Goal: Information Seeking & Learning: Compare options

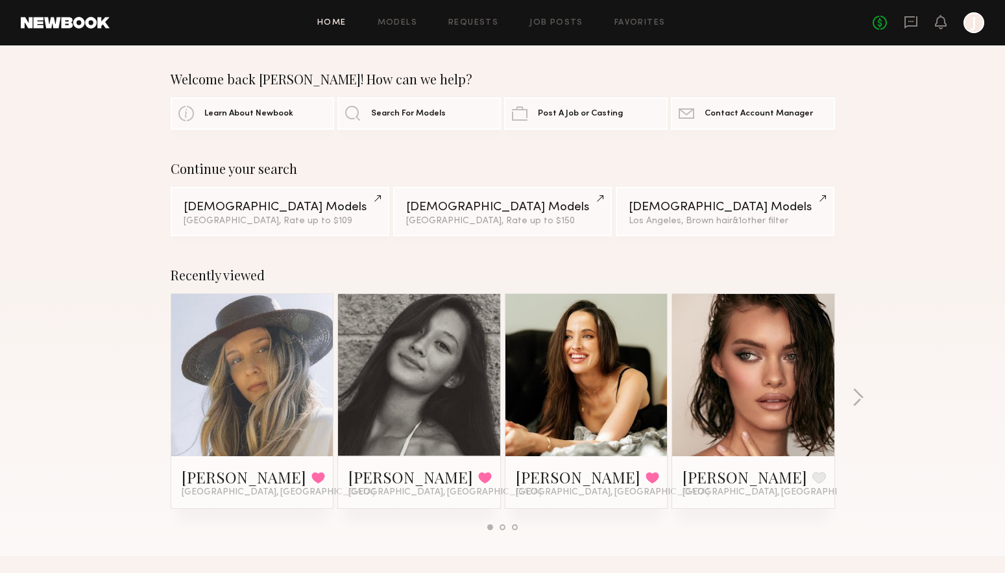
click at [626, 28] on div "Home Models Requests Job Posts Favorites Sign Out No fees up to $5,000 J" at bounding box center [547, 22] width 874 height 21
click at [630, 23] on link "Favorites" at bounding box center [639, 23] width 51 height 8
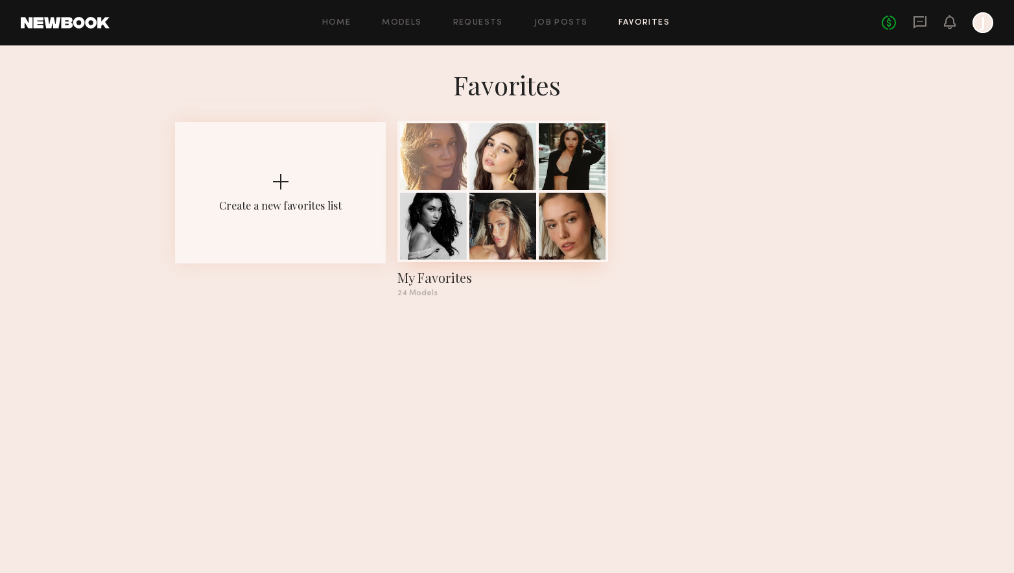
click at [551, 169] on div at bounding box center [572, 156] width 67 height 67
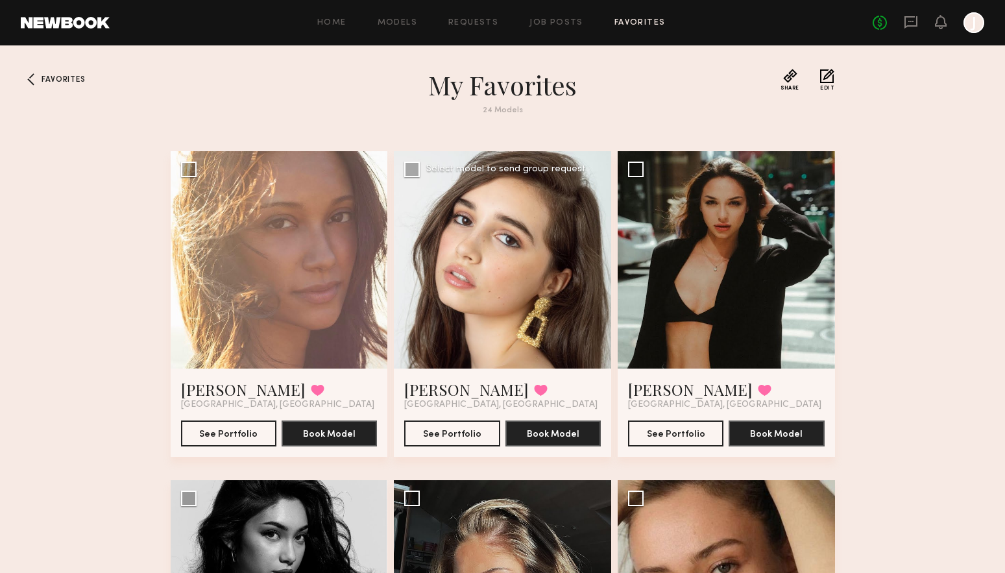
click at [488, 262] on div at bounding box center [502, 259] width 217 height 217
click at [458, 442] on button "See Portfolio" at bounding box center [451, 433] width 95 height 26
click at [774, 320] on div at bounding box center [725, 259] width 217 height 217
click at [658, 444] on button "See Portfolio" at bounding box center [675, 433] width 95 height 26
click at [196, 439] on button "See Portfolio" at bounding box center [228, 433] width 95 height 26
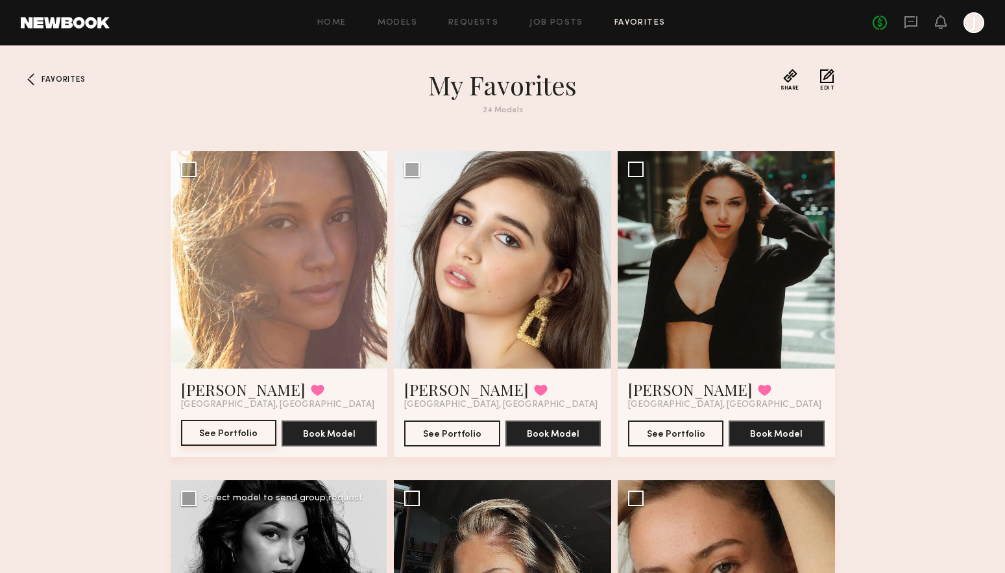
scroll to position [259, 0]
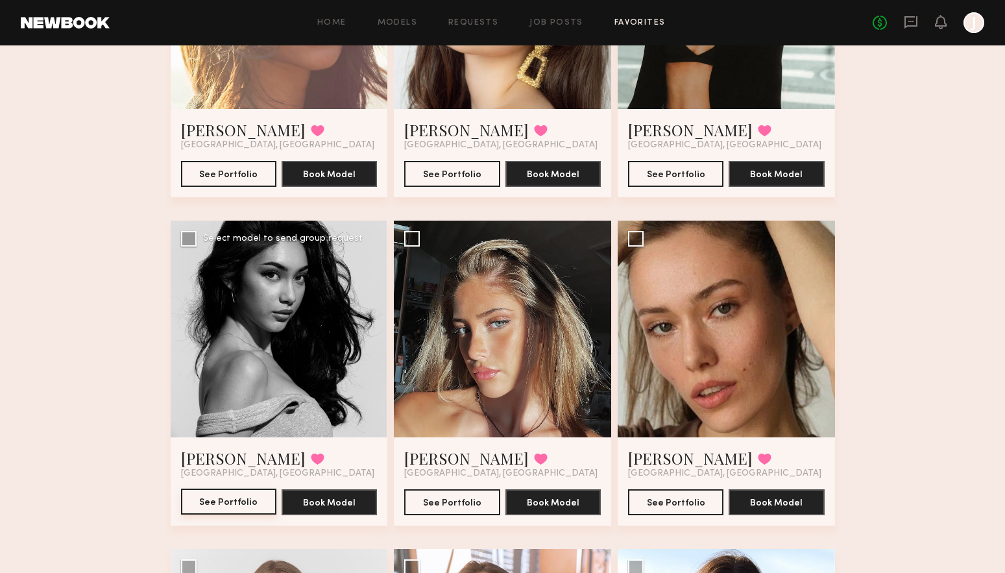
click at [206, 492] on button "See Portfolio" at bounding box center [228, 501] width 95 height 26
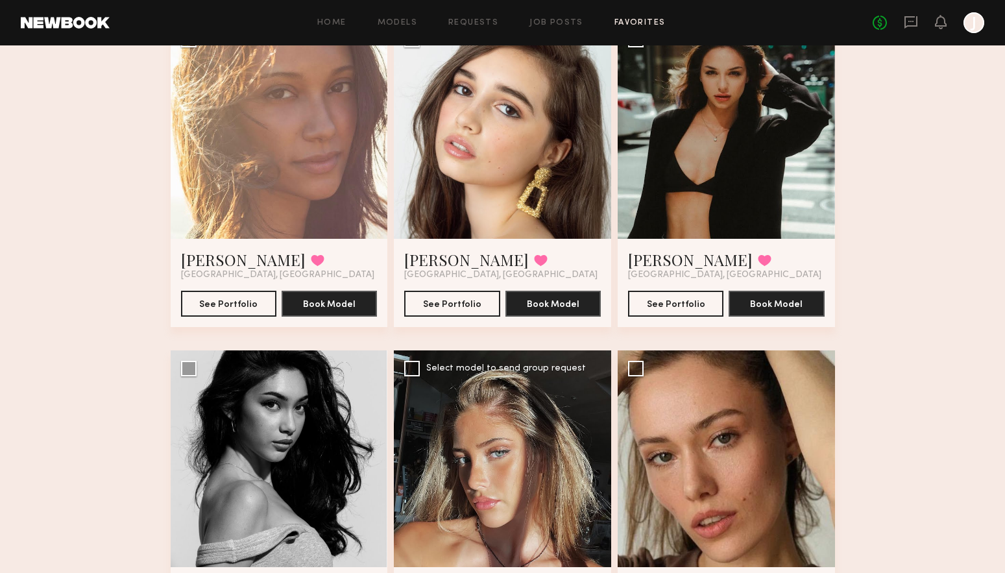
scroll to position [0, 0]
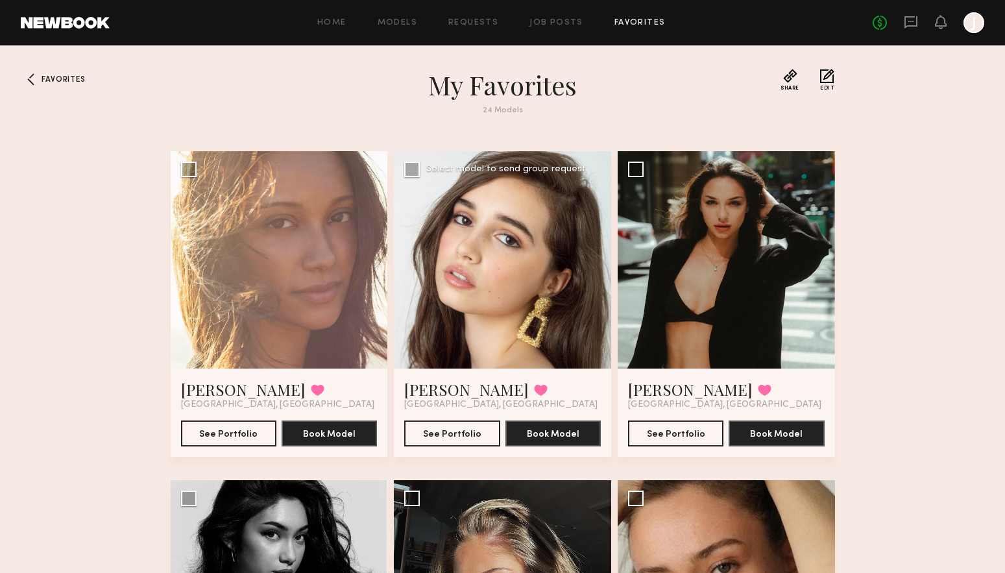
click at [521, 301] on div at bounding box center [502, 259] width 217 height 217
click at [465, 430] on button "See Portfolio" at bounding box center [451, 433] width 95 height 26
click at [335, 306] on div at bounding box center [279, 259] width 217 height 217
click at [231, 433] on button "See Portfolio" at bounding box center [228, 433] width 95 height 26
click at [659, 434] on button "See Portfolio" at bounding box center [675, 433] width 95 height 26
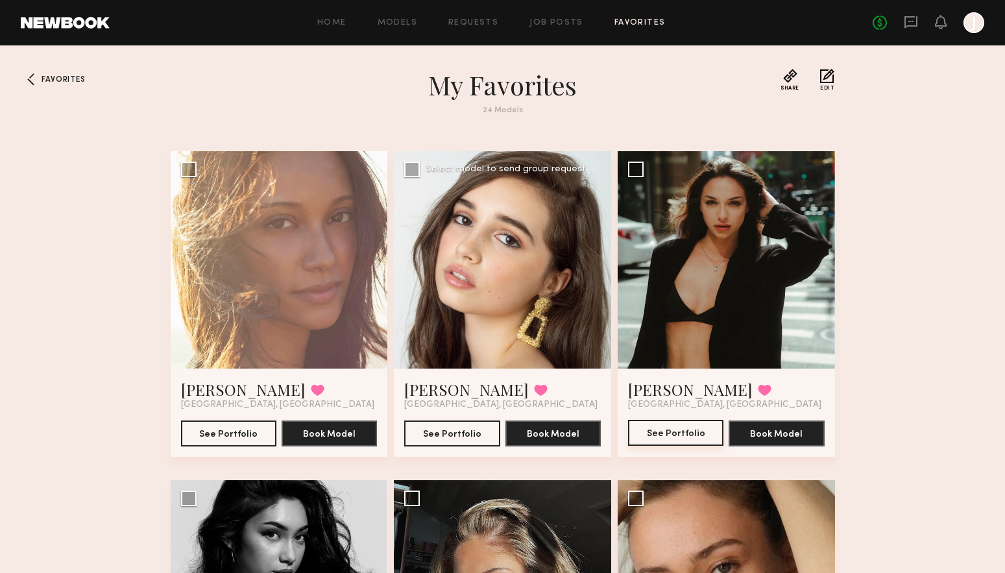
scroll to position [454, 0]
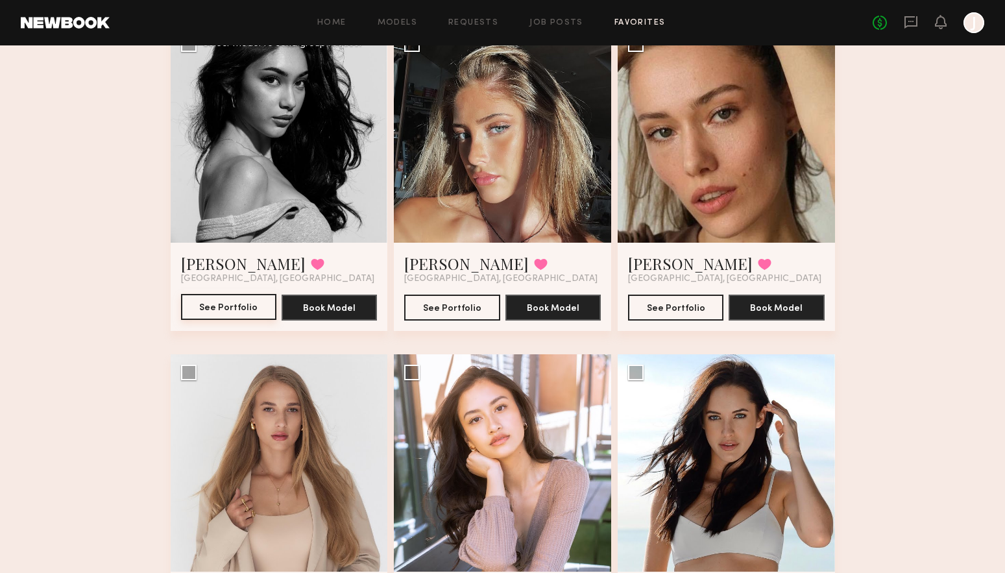
click at [256, 303] on button "See Portfolio" at bounding box center [228, 307] width 95 height 26
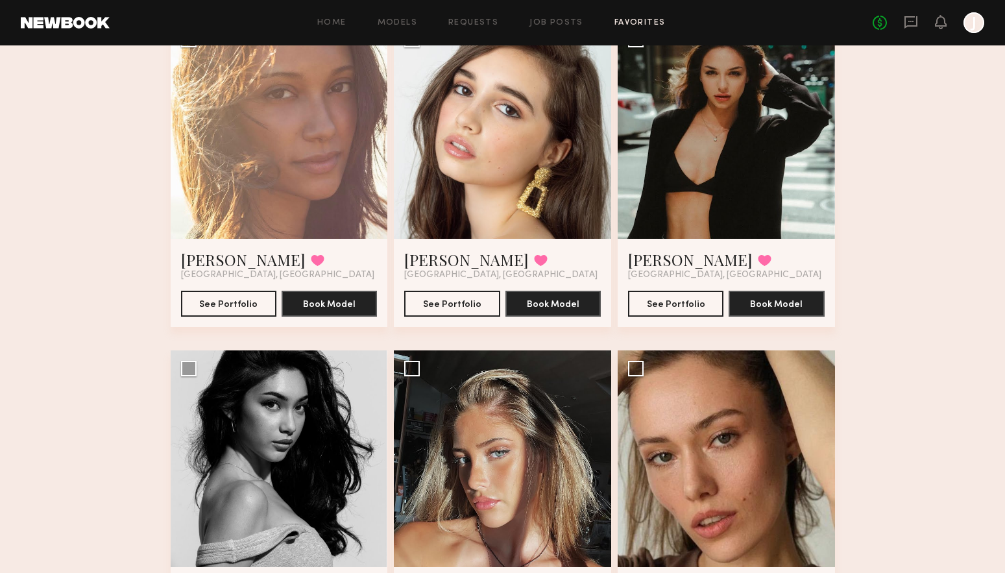
scroll to position [0, 0]
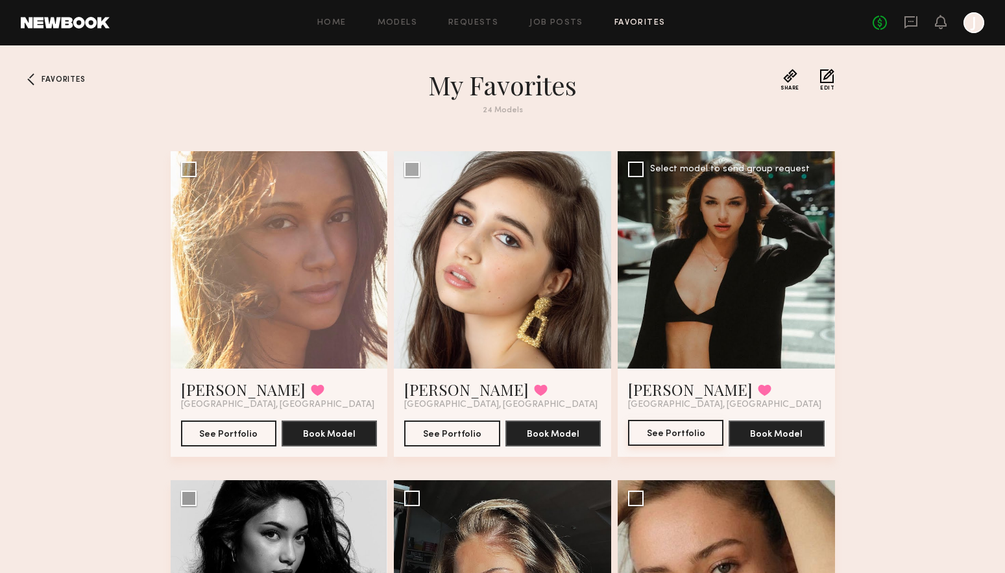
click at [663, 434] on button "See Portfolio" at bounding box center [675, 433] width 95 height 26
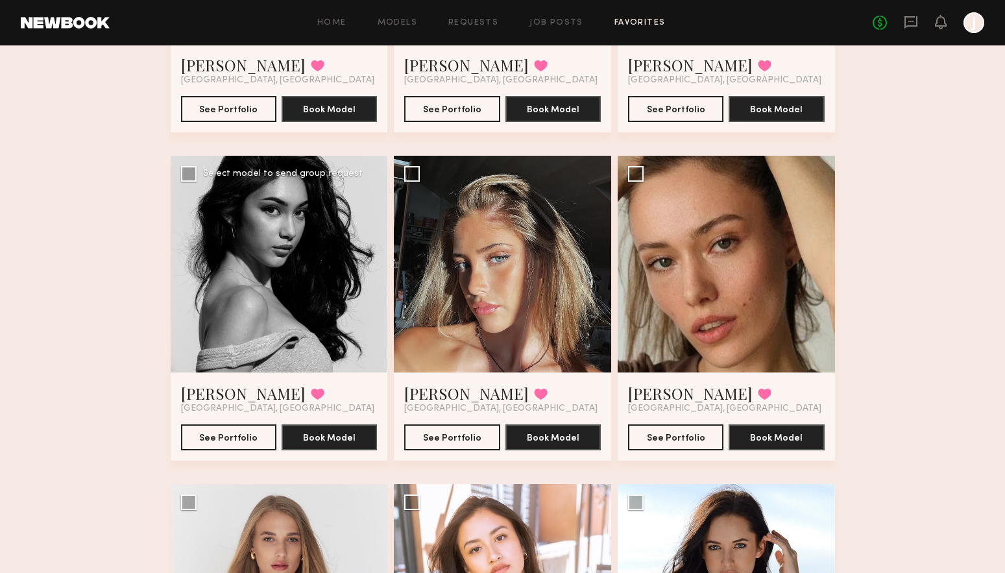
click at [361, 267] on div at bounding box center [279, 264] width 217 height 217
click at [263, 442] on button "See Portfolio" at bounding box center [228, 436] width 95 height 26
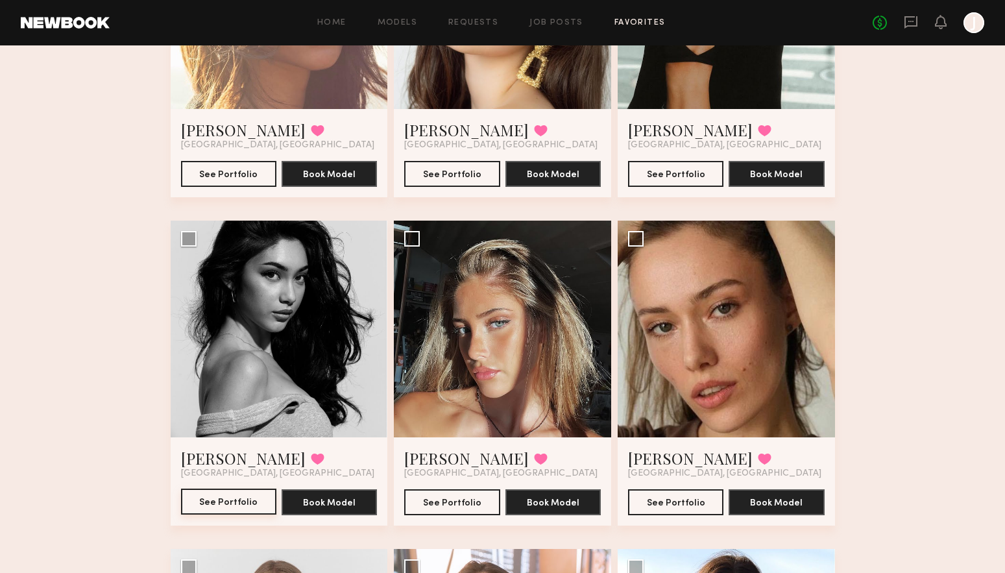
scroll to position [0, 0]
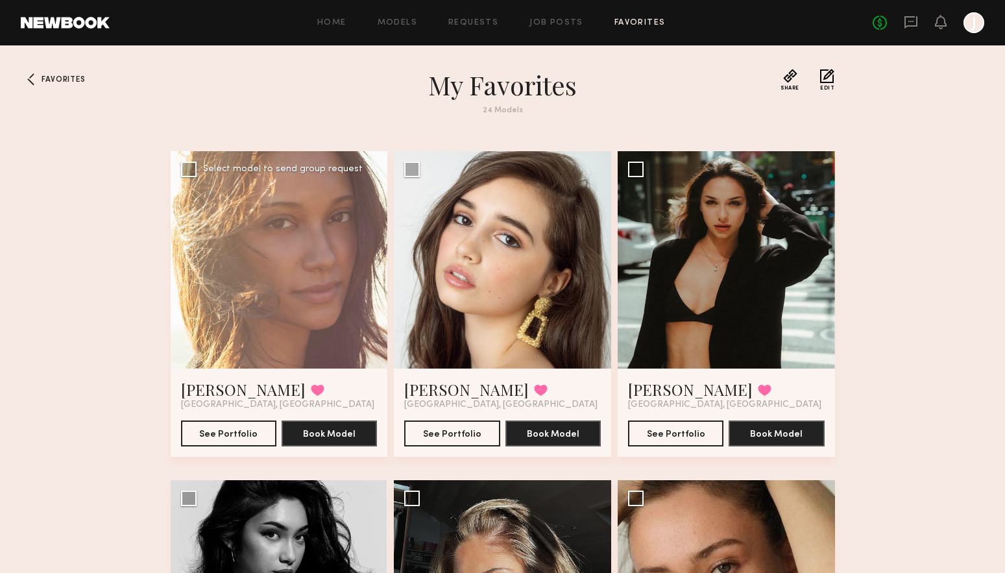
click at [315, 327] on div at bounding box center [279, 259] width 217 height 217
click at [235, 433] on button "See Portfolio" at bounding box center [228, 433] width 95 height 26
click at [257, 296] on div at bounding box center [279, 259] width 217 height 217
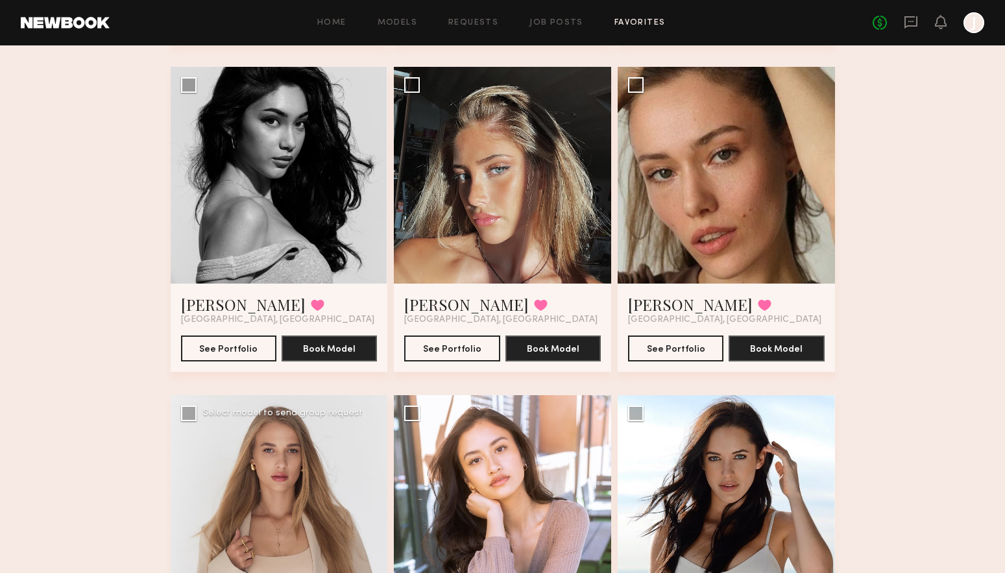
scroll to position [89, 0]
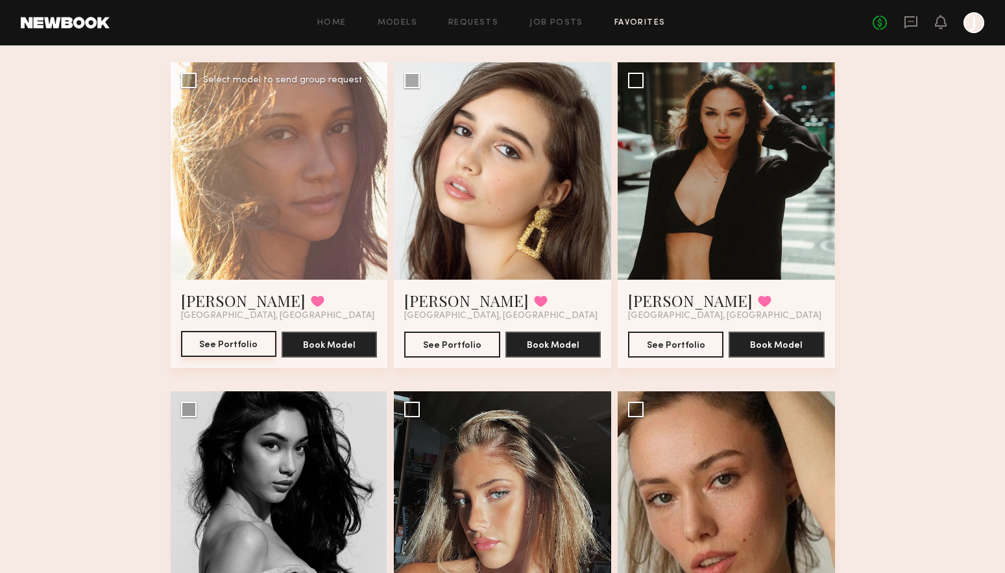
click at [244, 355] on button "See Portfolio" at bounding box center [228, 344] width 95 height 26
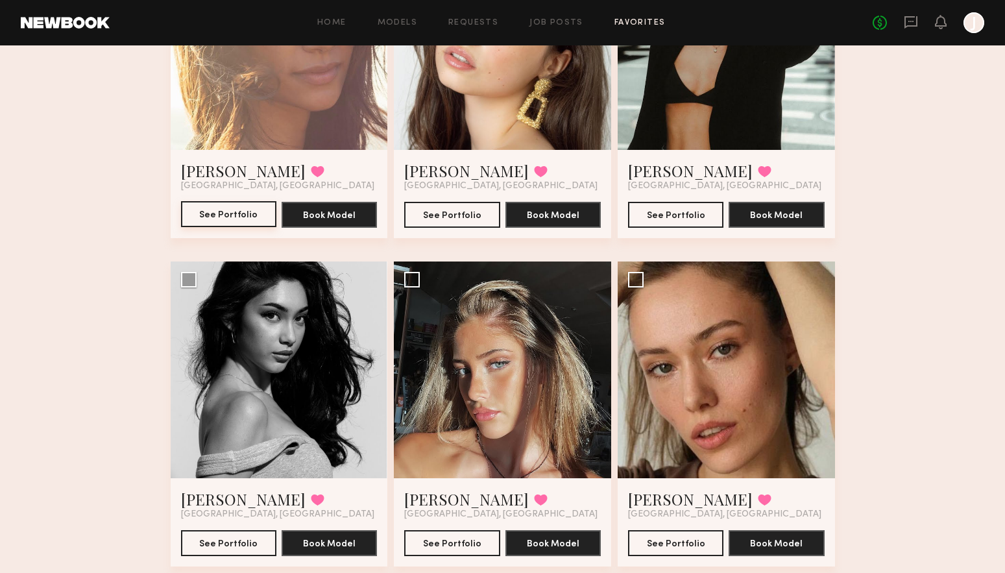
scroll to position [348, 0]
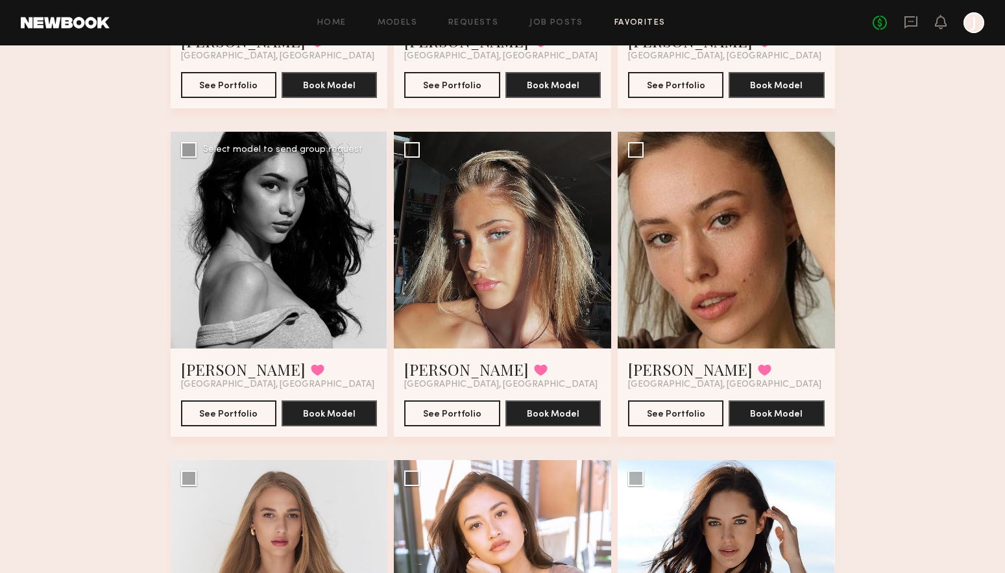
click at [307, 276] on div at bounding box center [279, 240] width 217 height 217
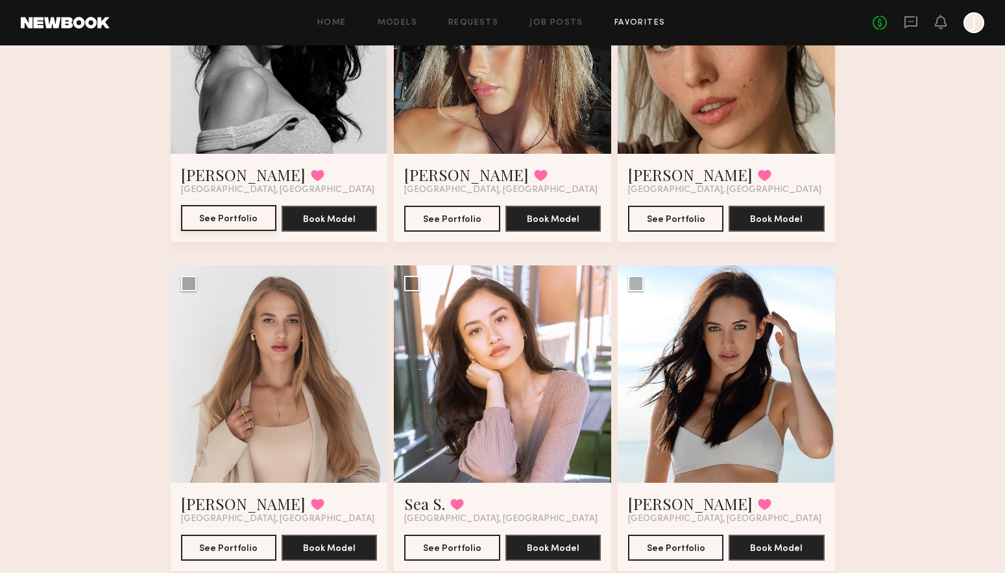
click at [224, 210] on button "See Portfolio" at bounding box center [228, 218] width 95 height 26
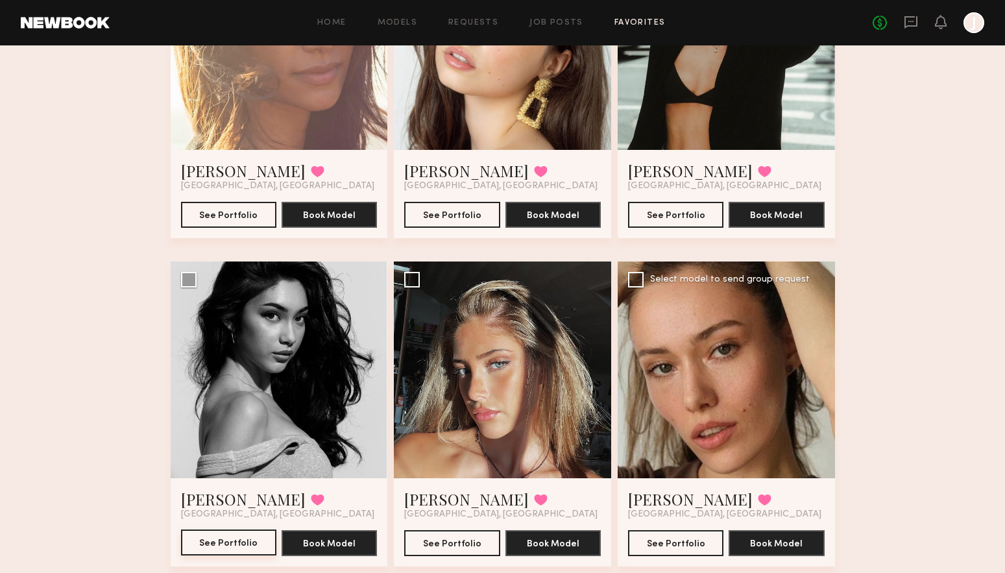
scroll to position [0, 0]
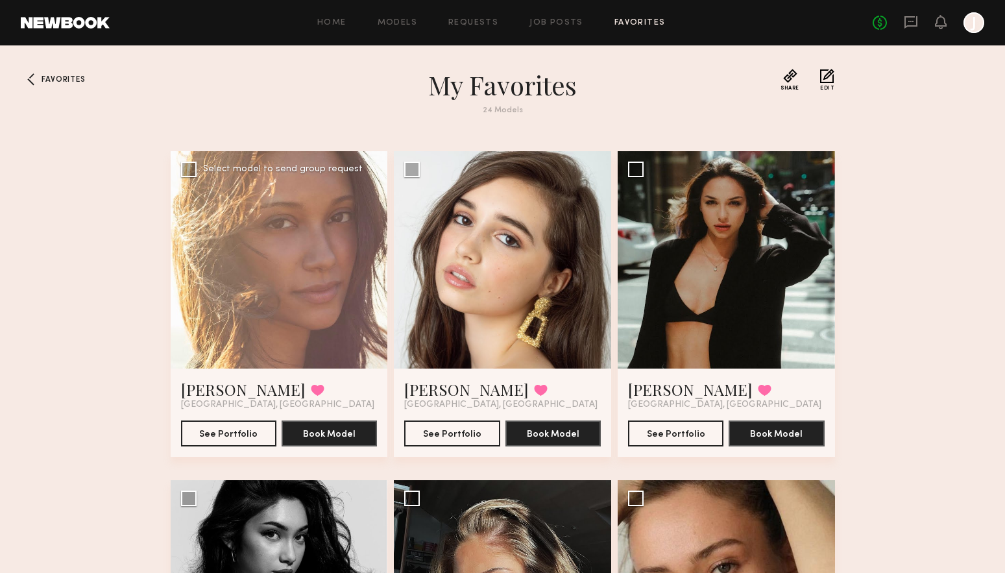
click at [292, 291] on div at bounding box center [279, 259] width 217 height 217
click at [246, 432] on button "See Portfolio" at bounding box center [228, 433] width 95 height 26
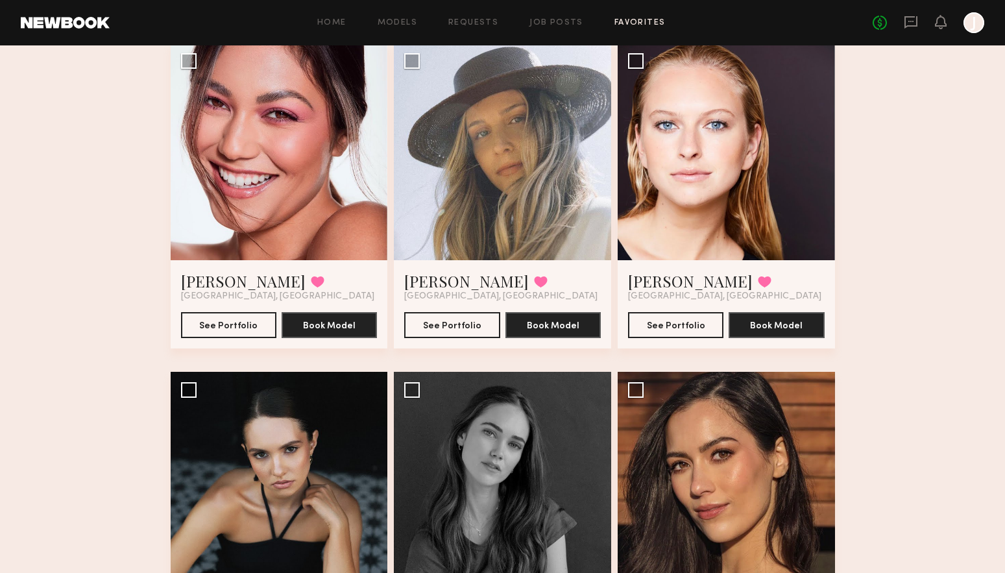
scroll to position [2140, 0]
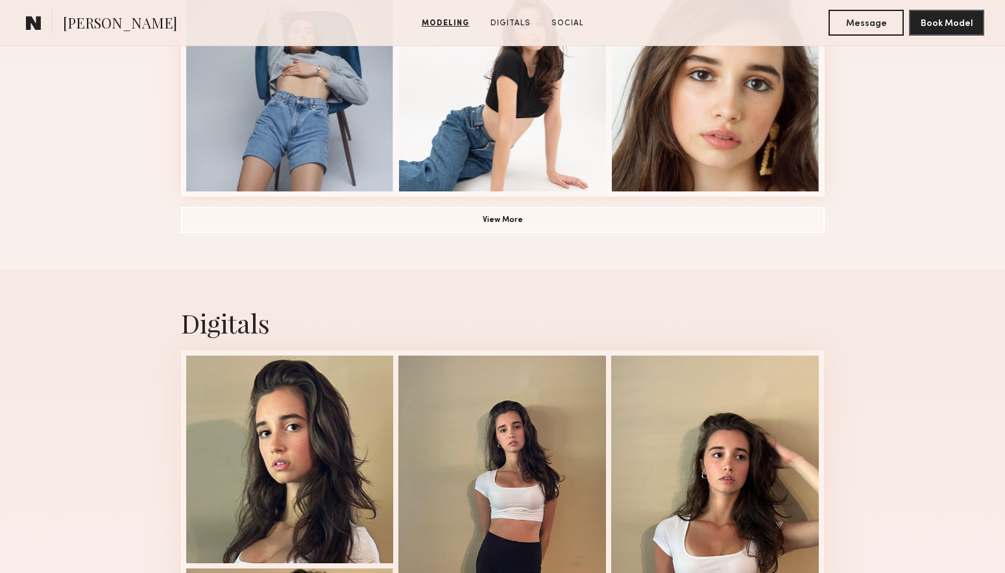
scroll to position [1464, 0]
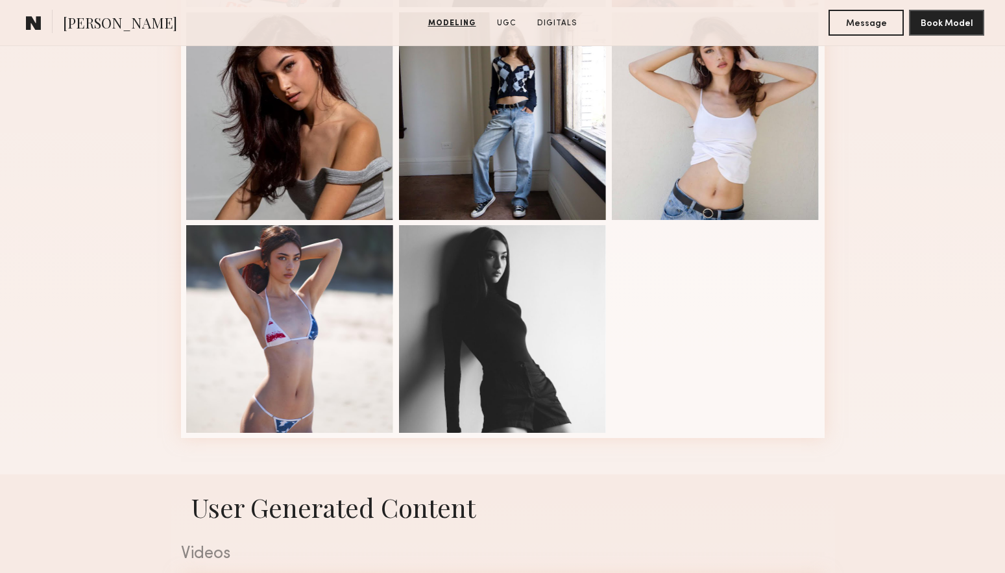
scroll to position [324, 0]
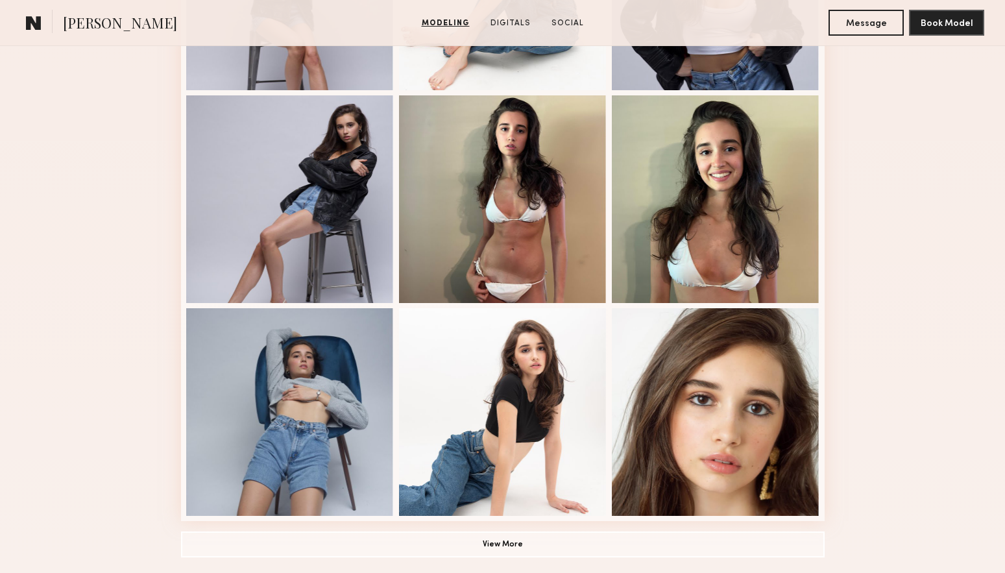
scroll to position [1102, 0]
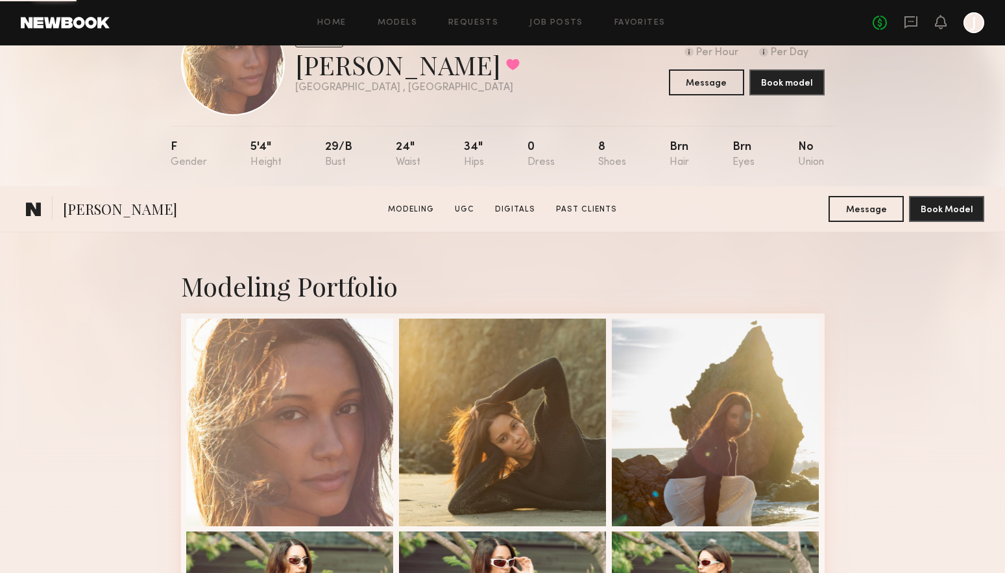
scroll to position [389, 0]
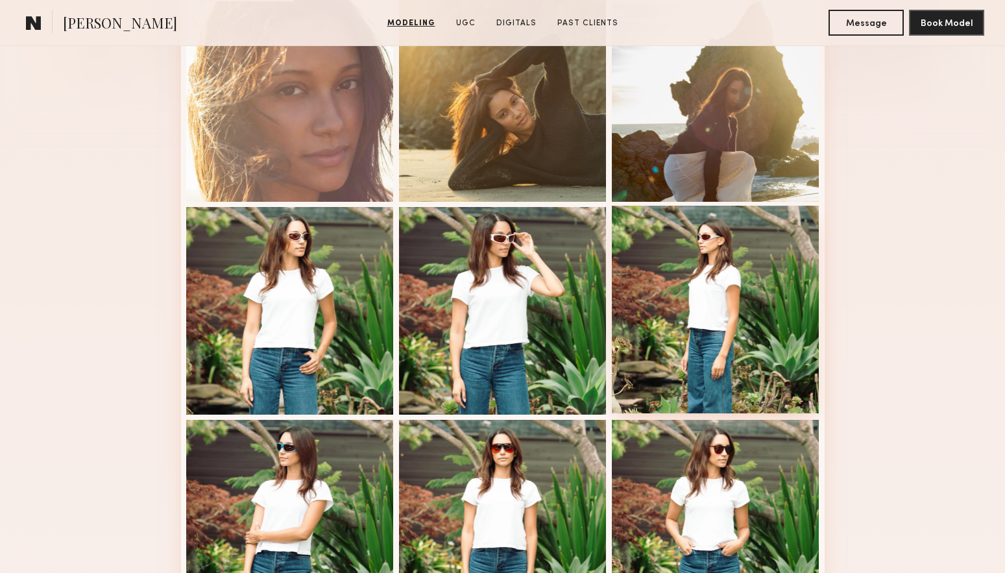
click at [656, 382] on div at bounding box center [716, 310] width 208 height 208
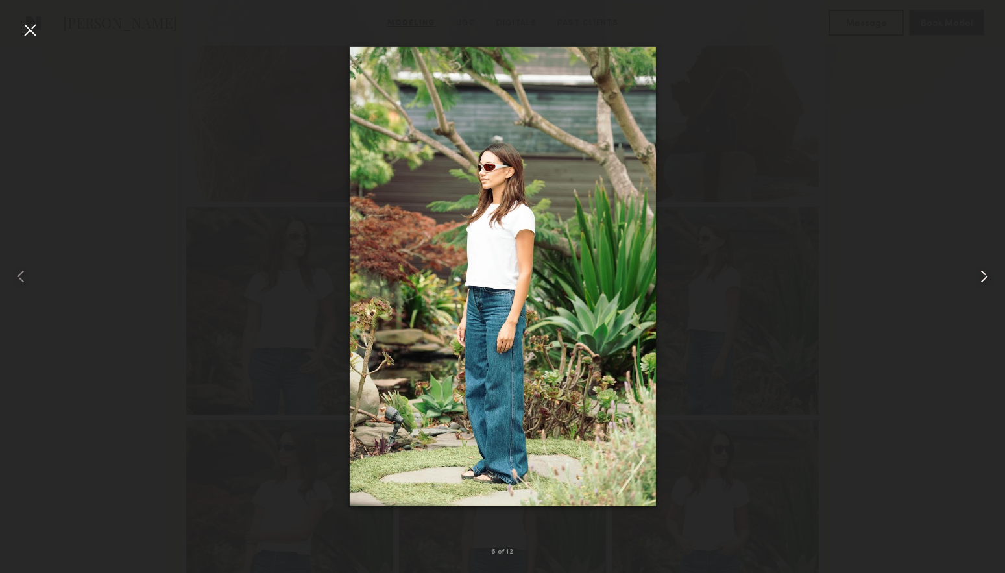
click at [976, 271] on common-icon at bounding box center [983, 276] width 21 height 21
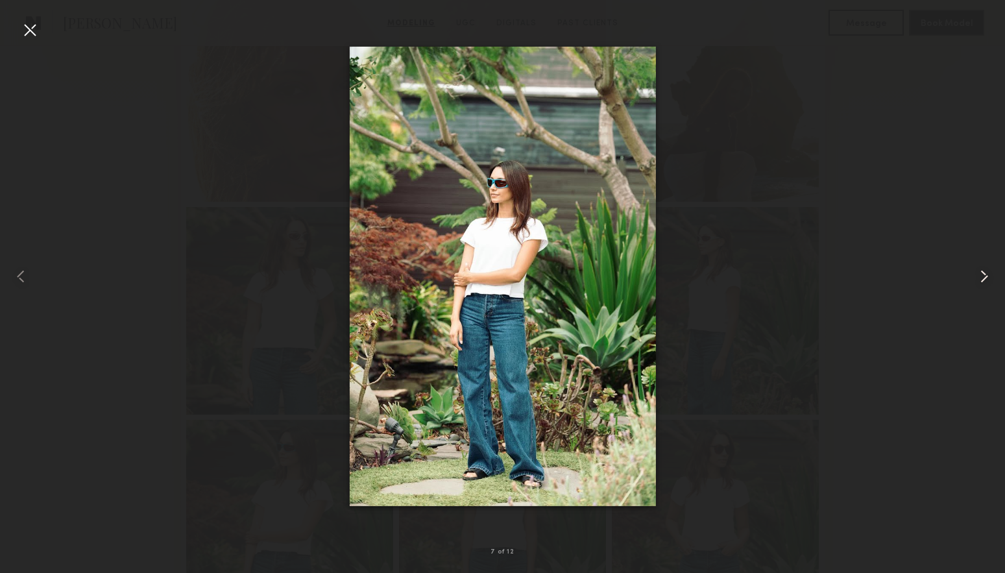
click at [977, 277] on common-icon at bounding box center [983, 276] width 21 height 21
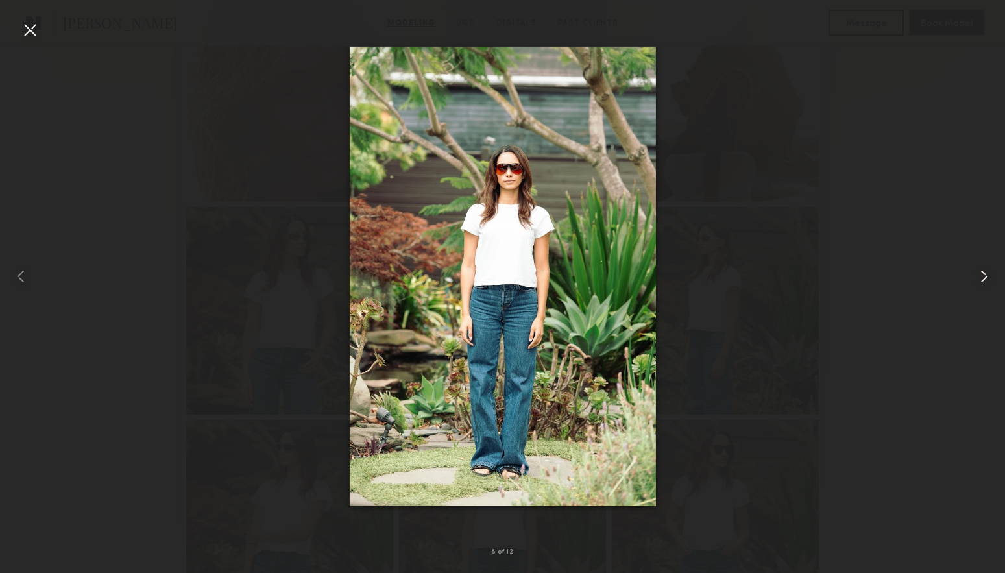
click at [977, 277] on common-icon at bounding box center [983, 276] width 21 height 21
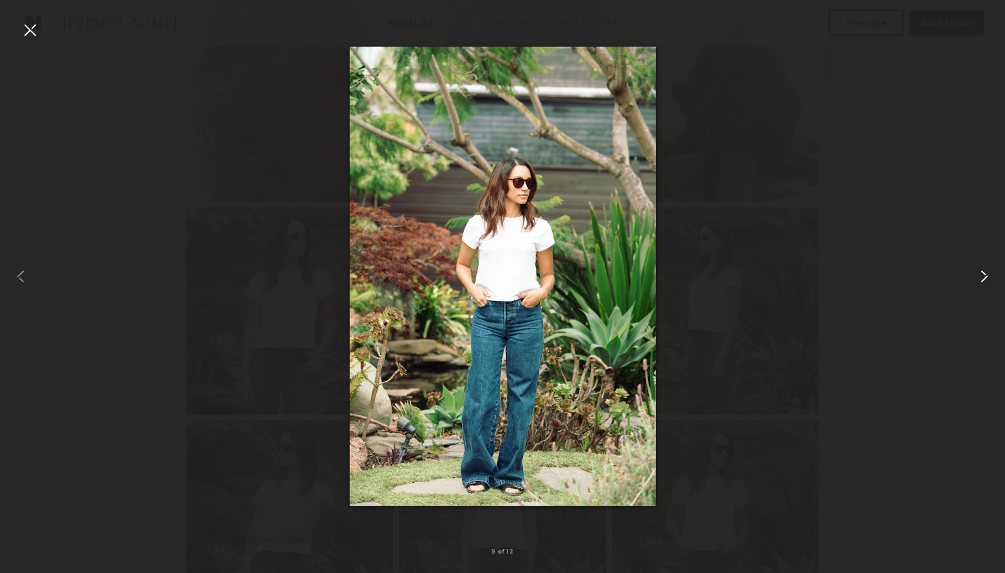
click at [977, 277] on common-icon at bounding box center [983, 276] width 21 height 21
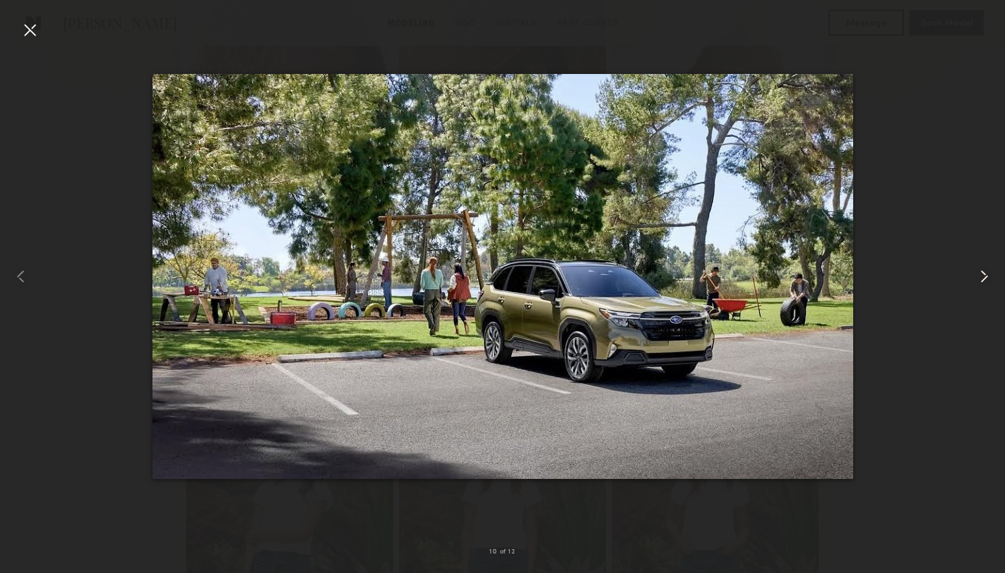
click at [977, 277] on common-icon at bounding box center [983, 276] width 21 height 21
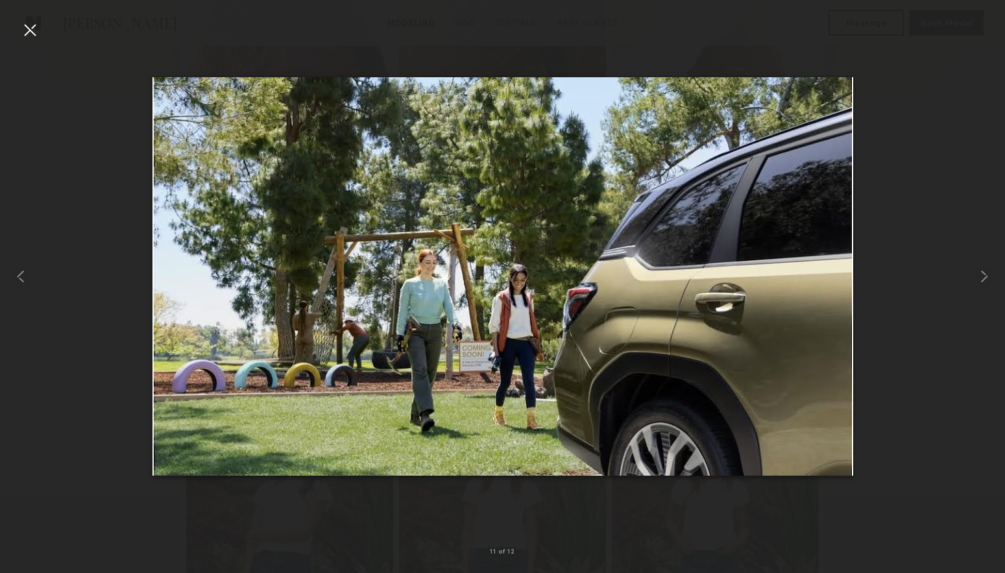
click at [32, 27] on div at bounding box center [29, 29] width 21 height 21
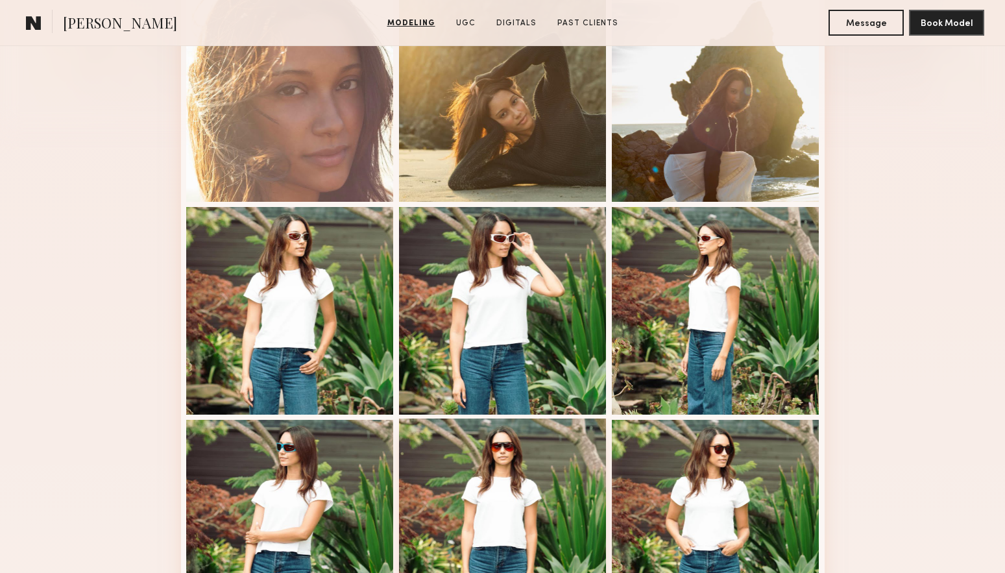
scroll to position [778, 0]
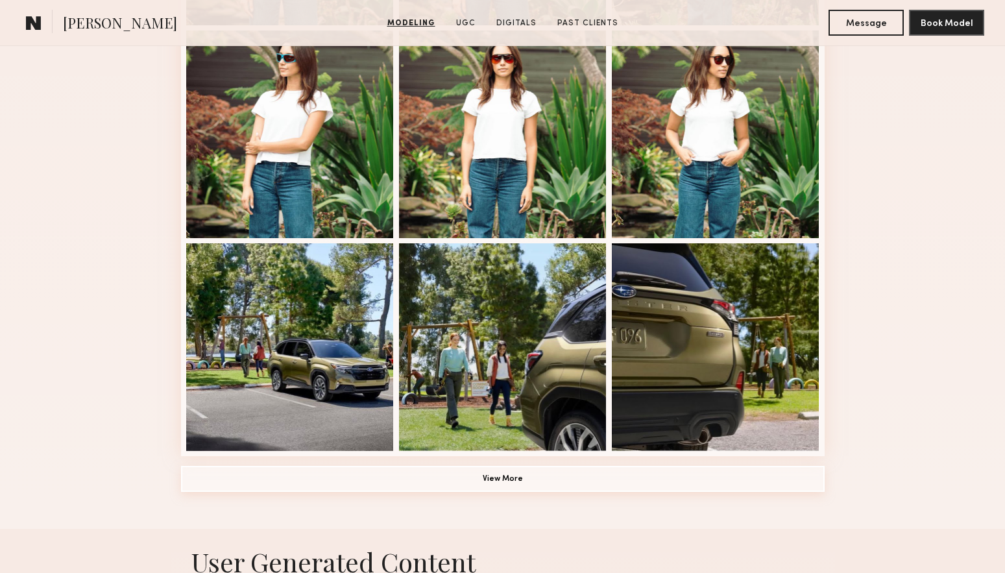
click at [486, 473] on button "View More" at bounding box center [502, 479] width 643 height 26
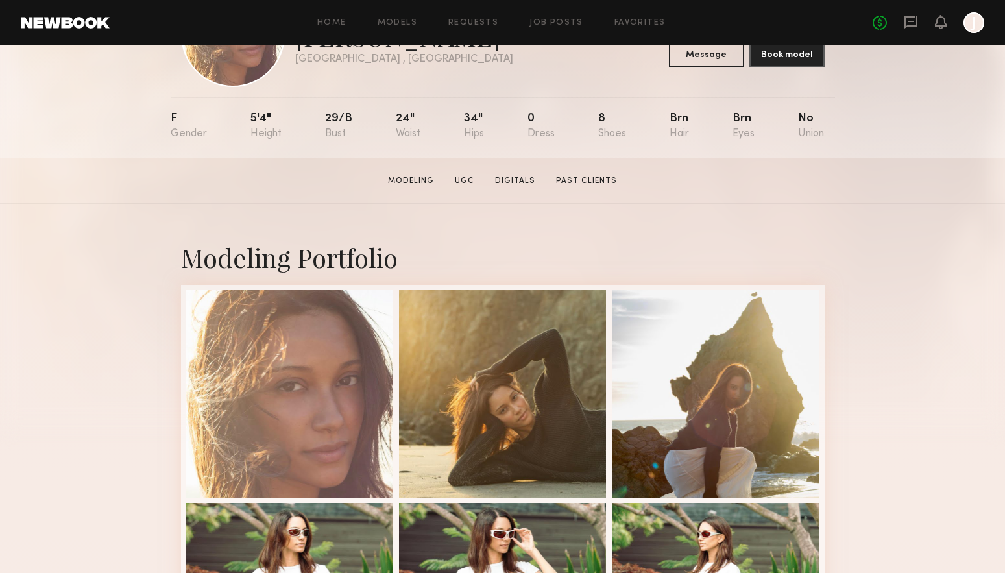
scroll to position [0, 0]
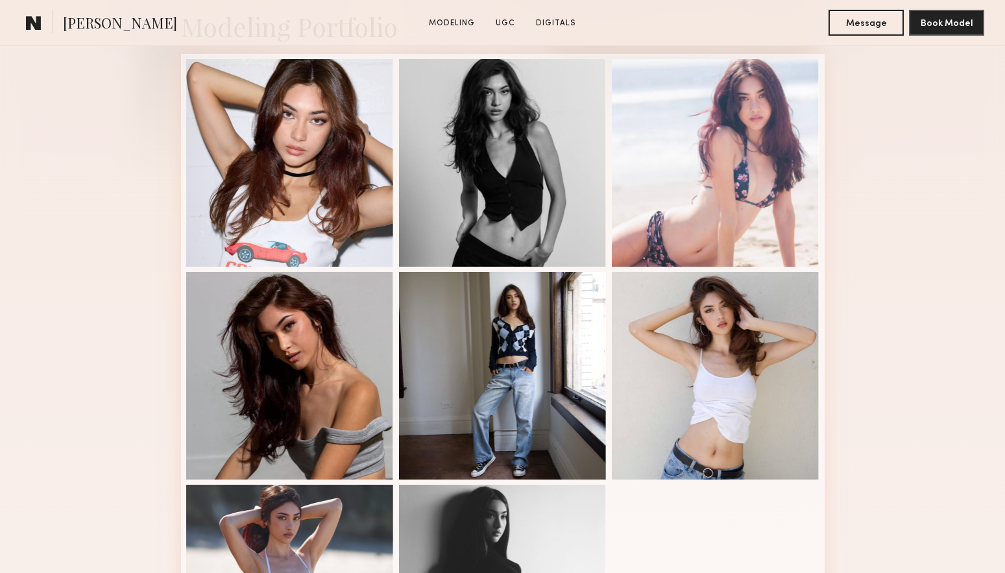
scroll to position [389, 0]
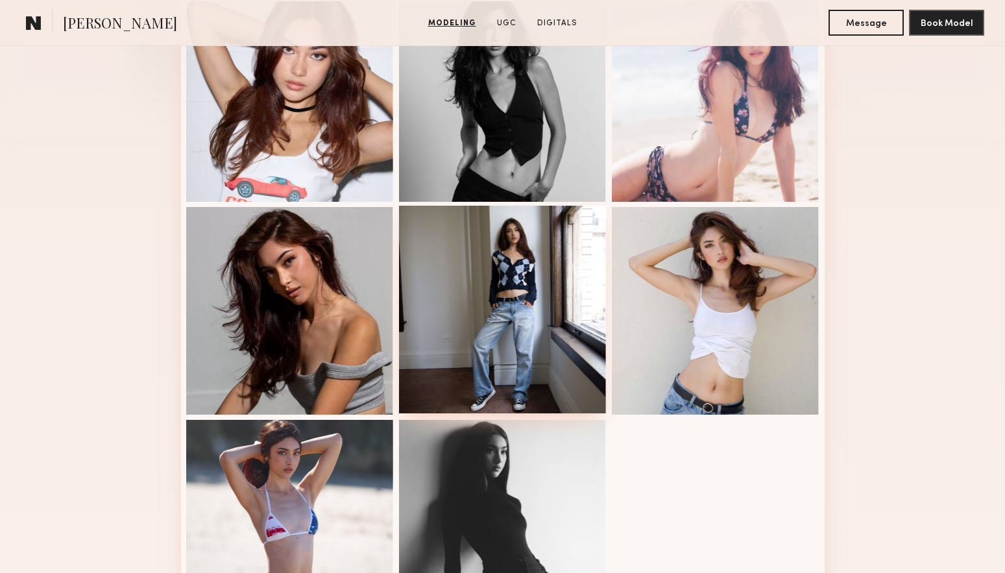
click at [477, 316] on div at bounding box center [503, 310] width 208 height 208
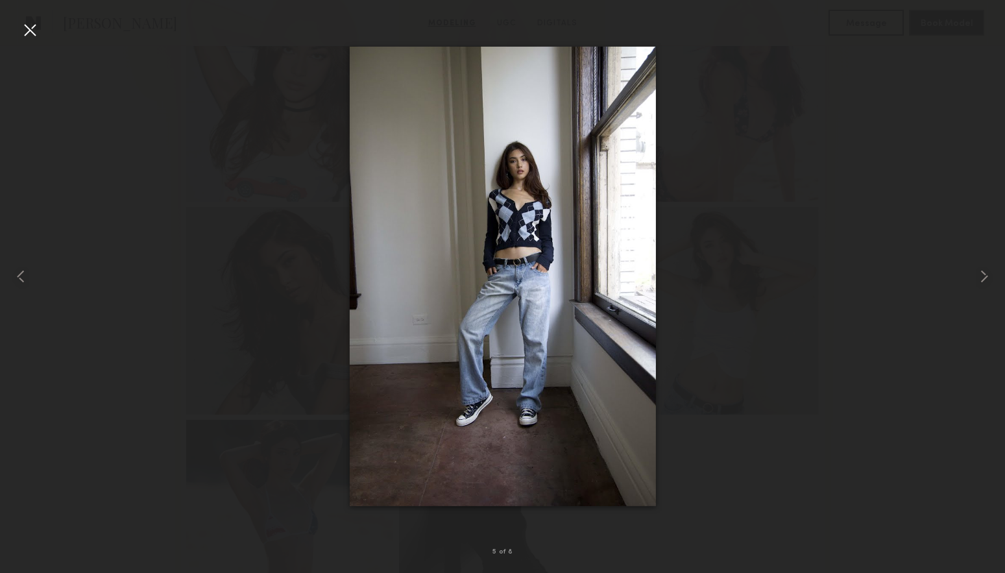
click at [25, 29] on div at bounding box center [29, 29] width 21 height 21
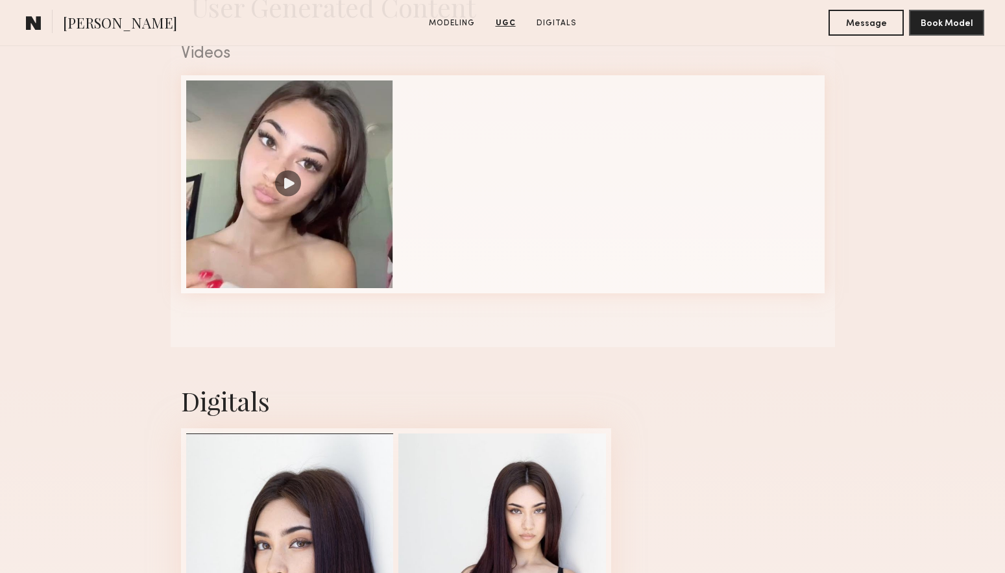
scroll to position [695, 0]
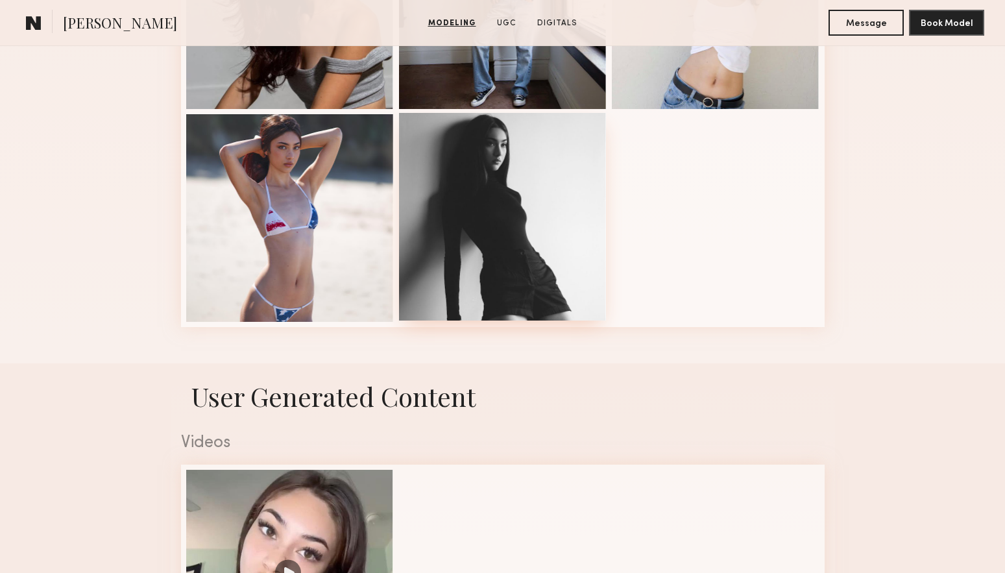
click at [545, 256] on div at bounding box center [503, 217] width 208 height 208
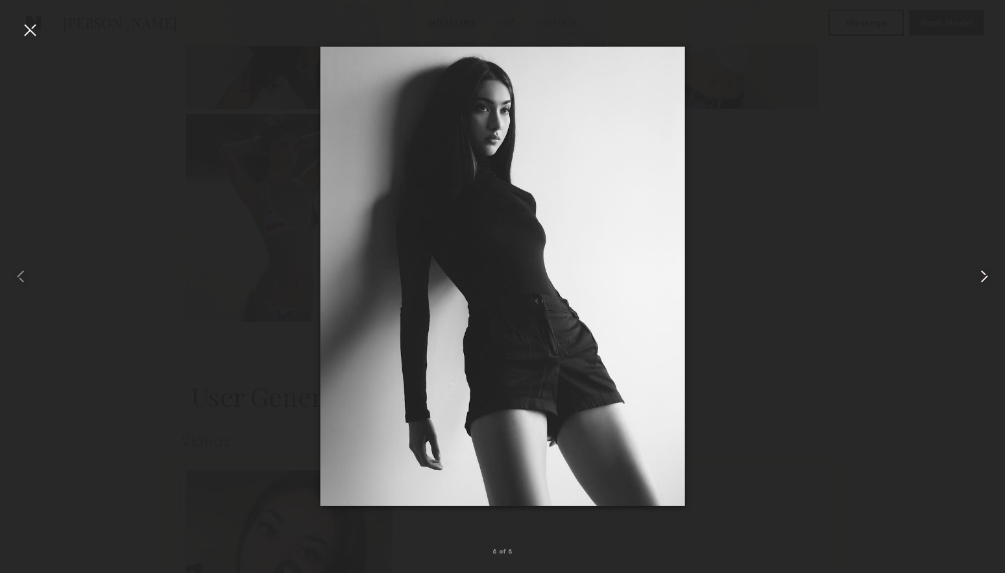
click at [979, 278] on common-icon at bounding box center [983, 276] width 21 height 21
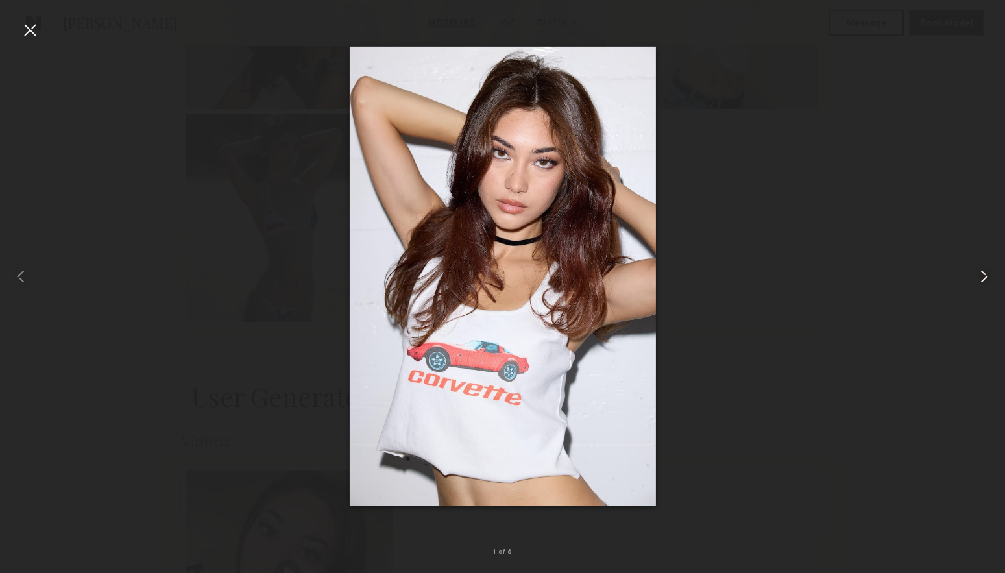
click at [979, 278] on common-icon at bounding box center [983, 276] width 21 height 21
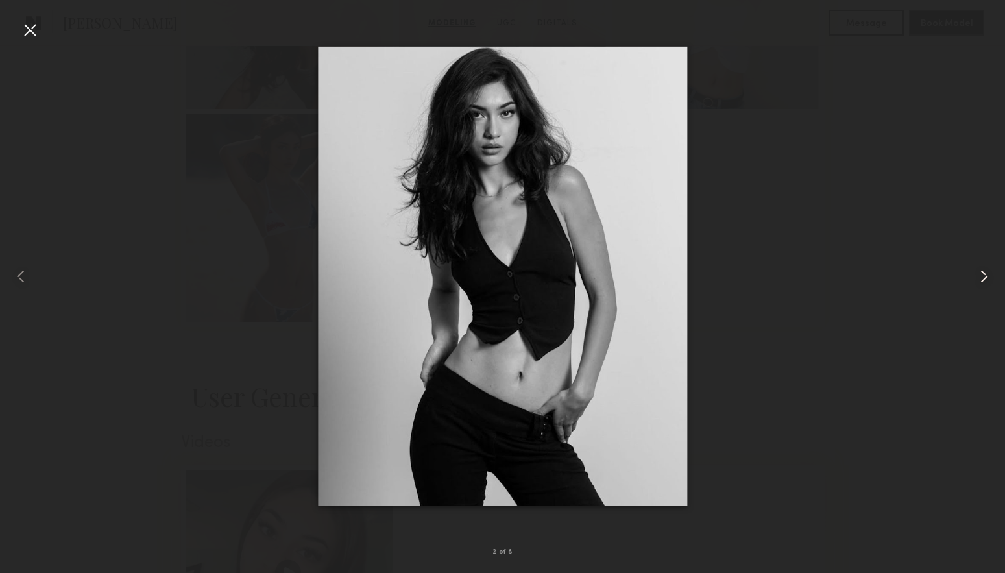
click at [979, 278] on common-icon at bounding box center [983, 276] width 21 height 21
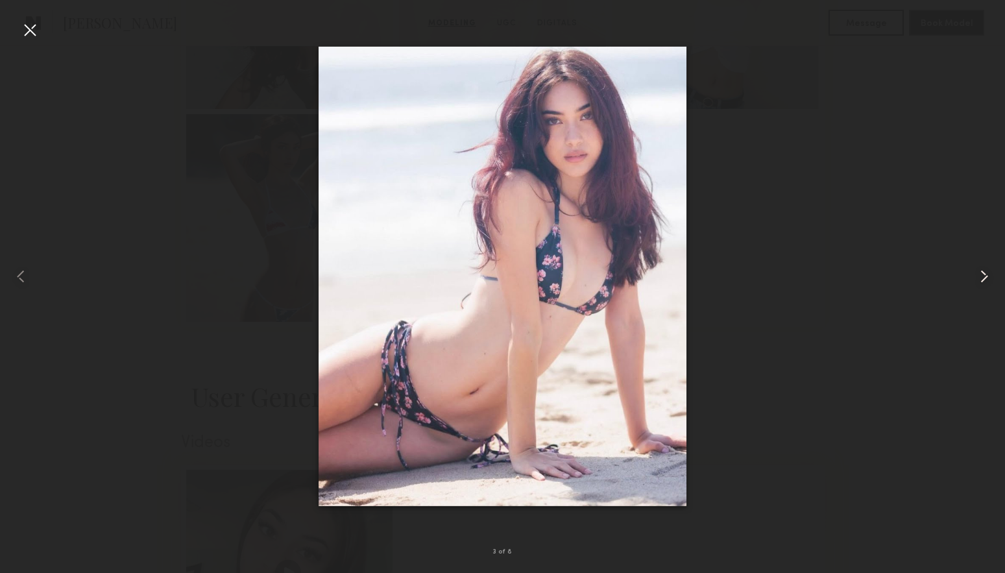
click at [979, 278] on common-icon at bounding box center [983, 276] width 21 height 21
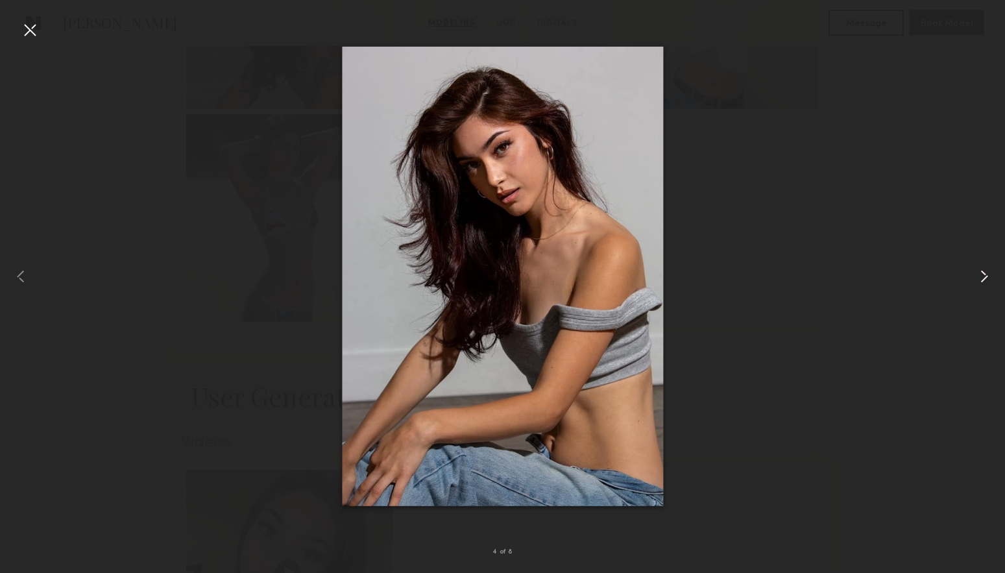
click at [979, 278] on common-icon at bounding box center [983, 276] width 21 height 21
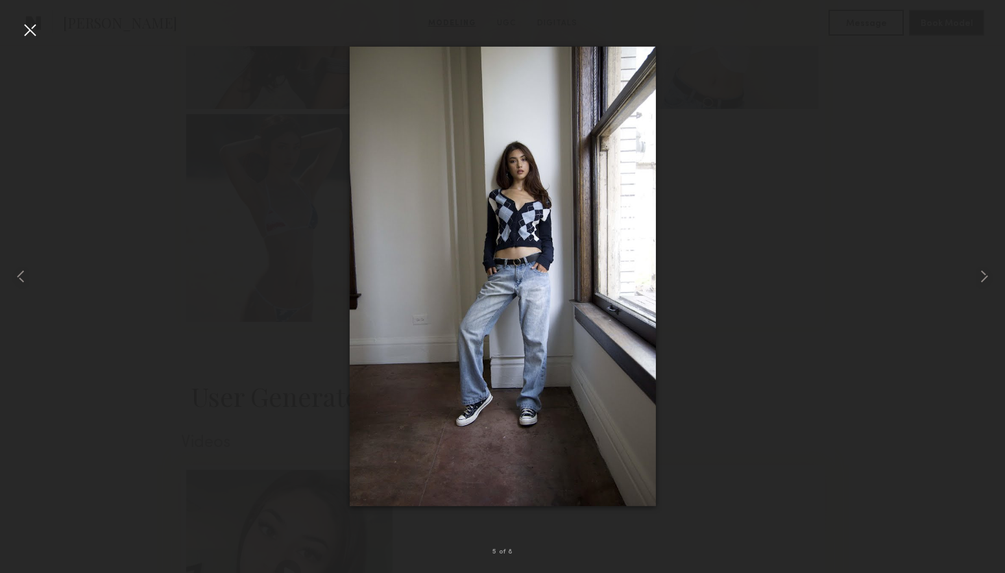
click at [20, 31] on div at bounding box center [29, 29] width 21 height 21
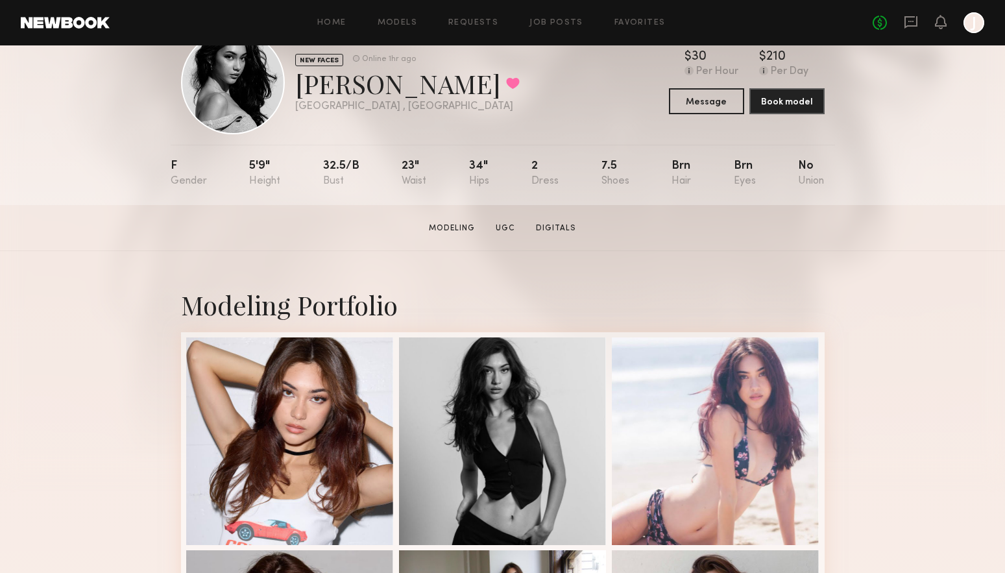
scroll to position [0, 0]
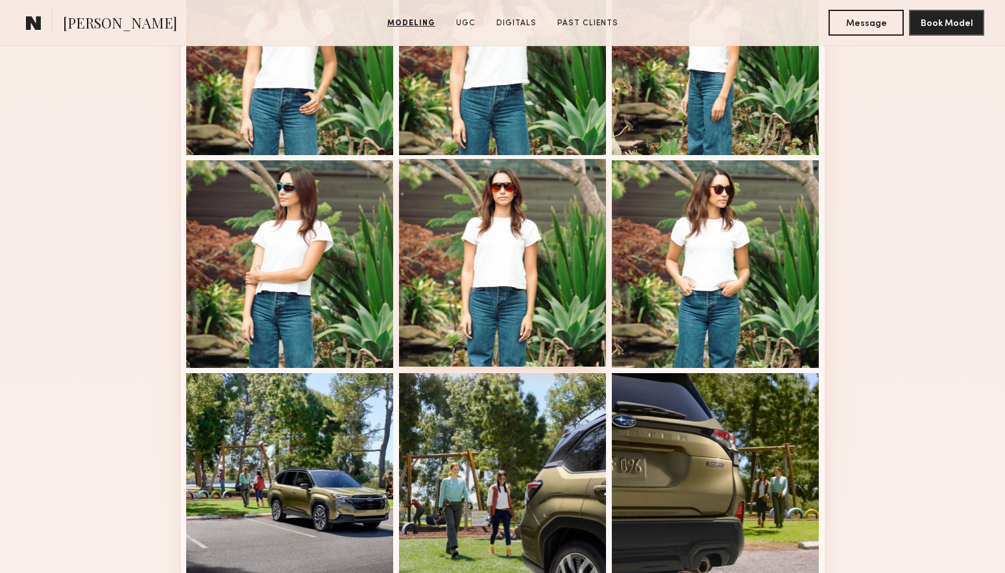
scroll to position [1102, 0]
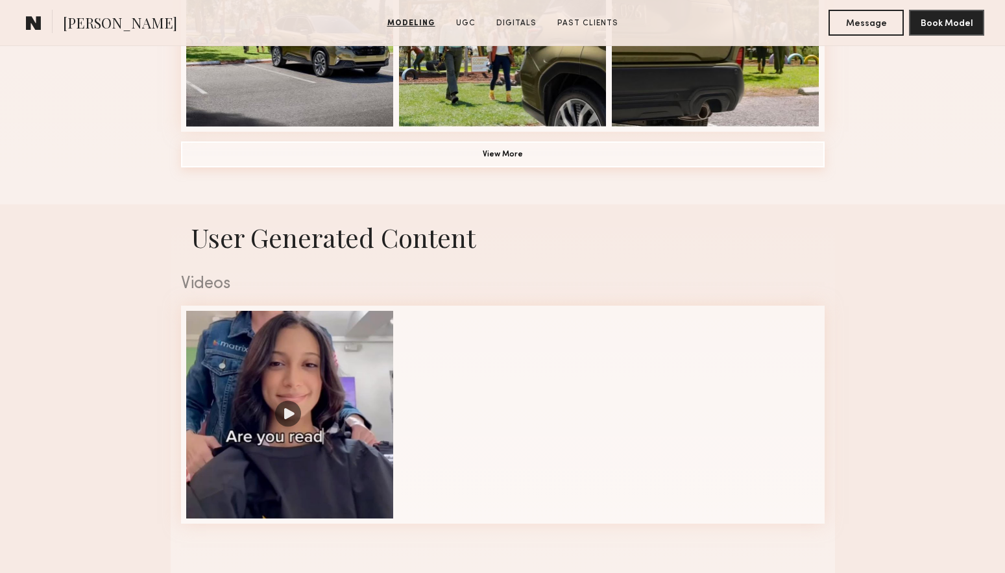
click at [536, 160] on button "View More" at bounding box center [502, 154] width 643 height 26
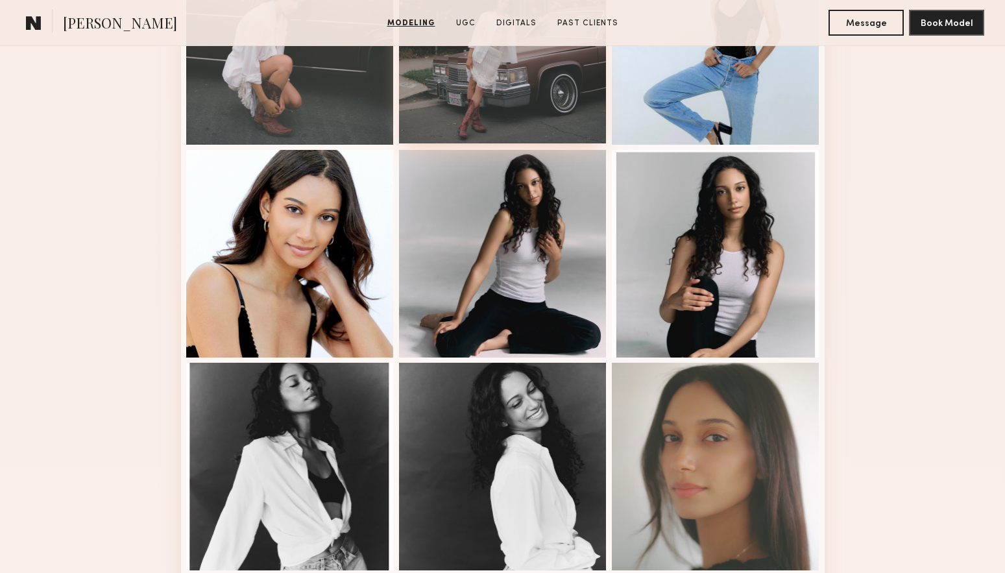
scroll to position [908, 0]
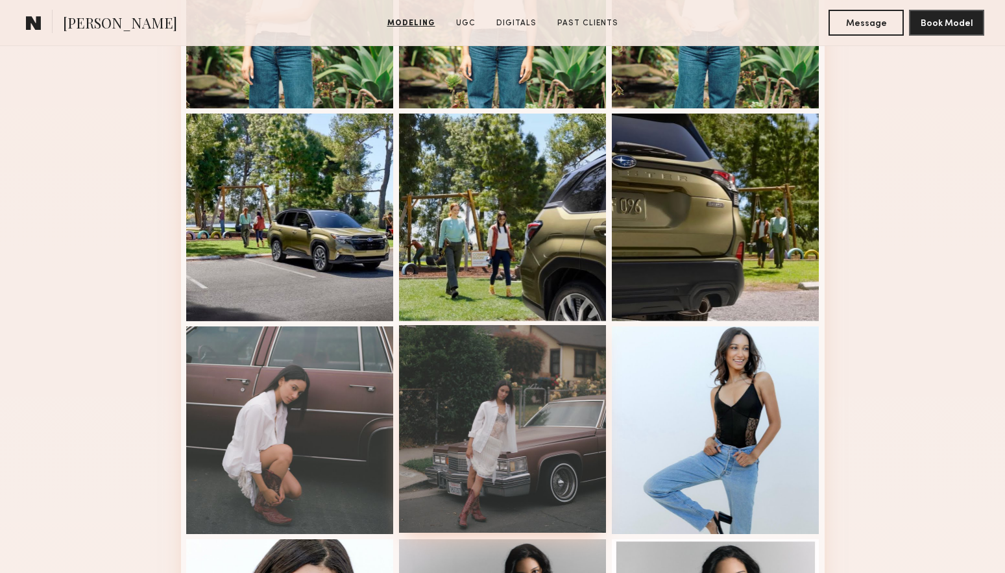
click at [515, 416] on div at bounding box center [503, 429] width 208 height 208
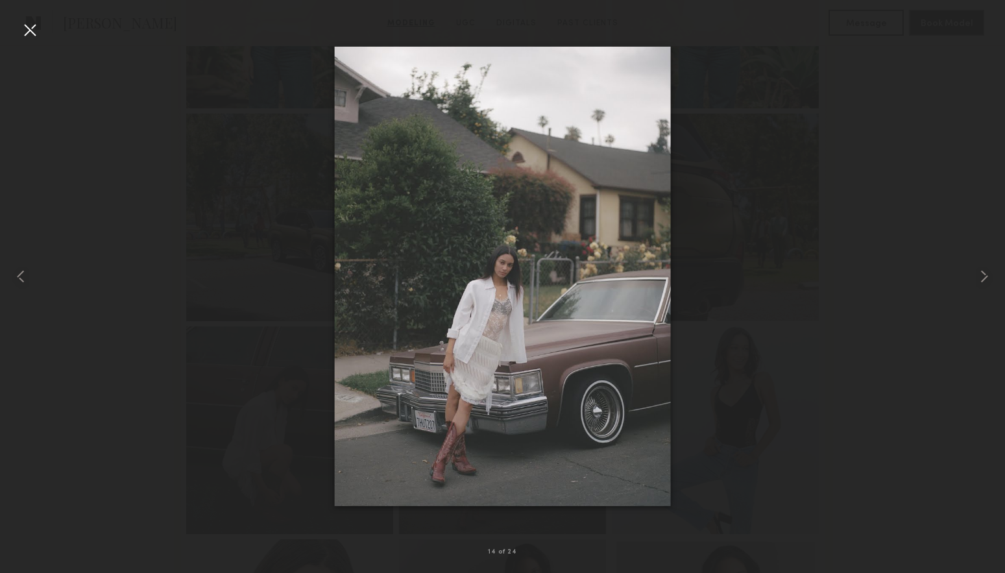
click at [27, 25] on div at bounding box center [29, 29] width 21 height 21
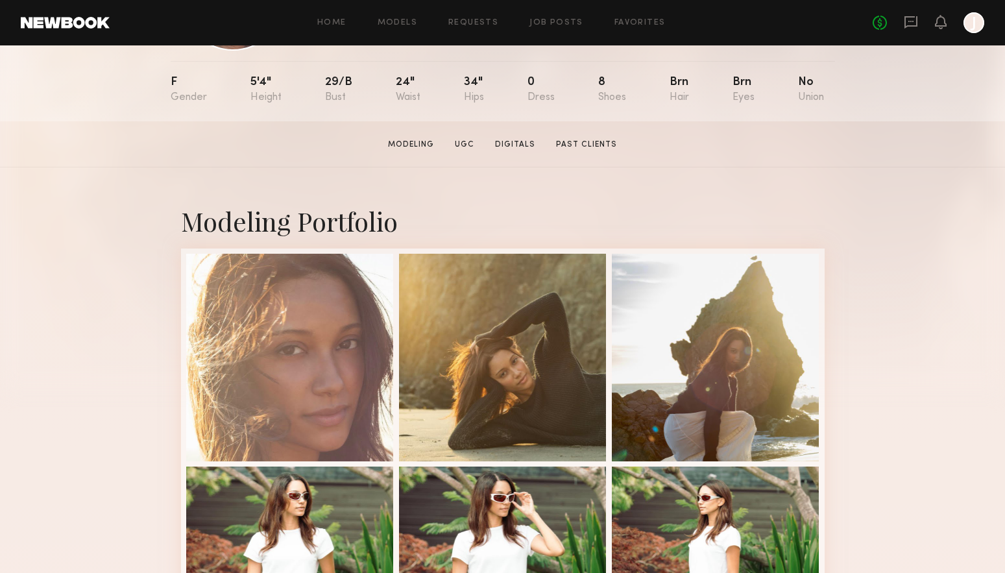
scroll to position [519, 0]
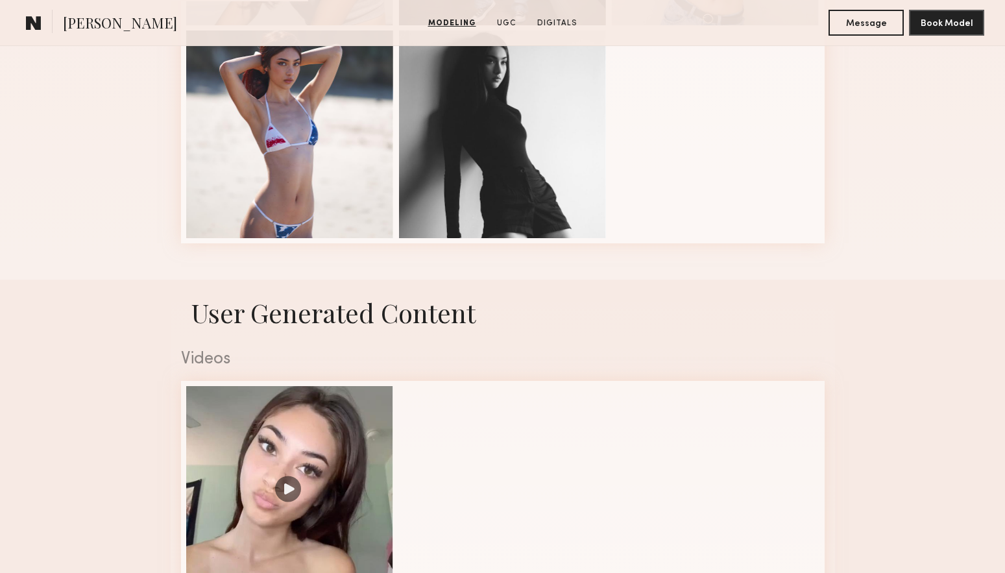
scroll to position [519, 0]
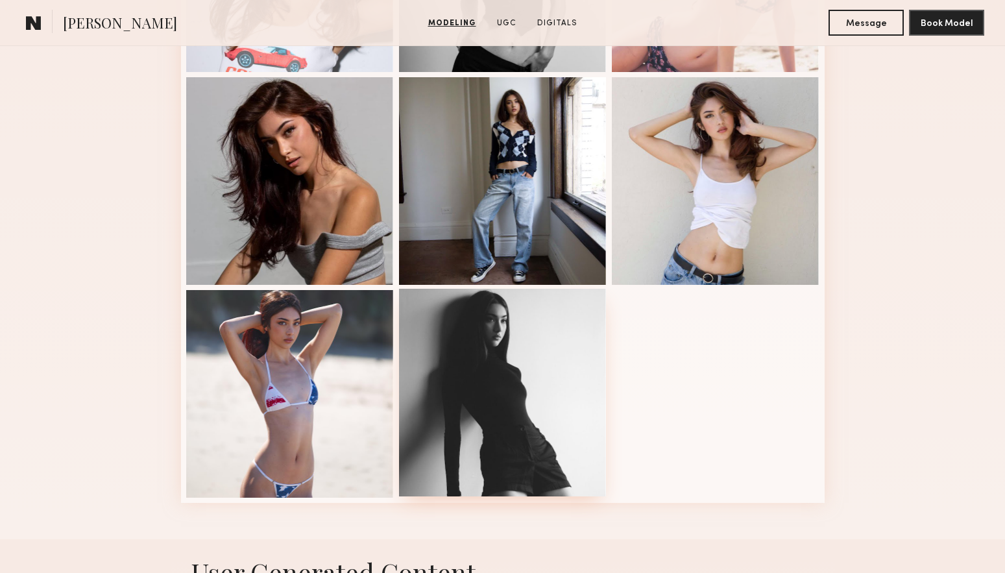
click at [431, 372] on div at bounding box center [503, 393] width 208 height 208
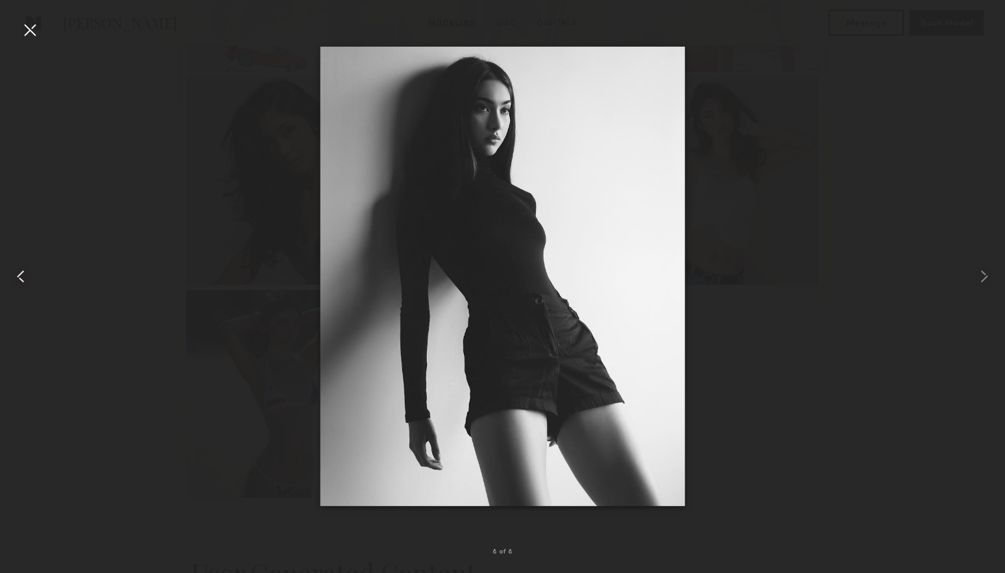
click at [28, 278] on common-icon at bounding box center [20, 276] width 21 height 21
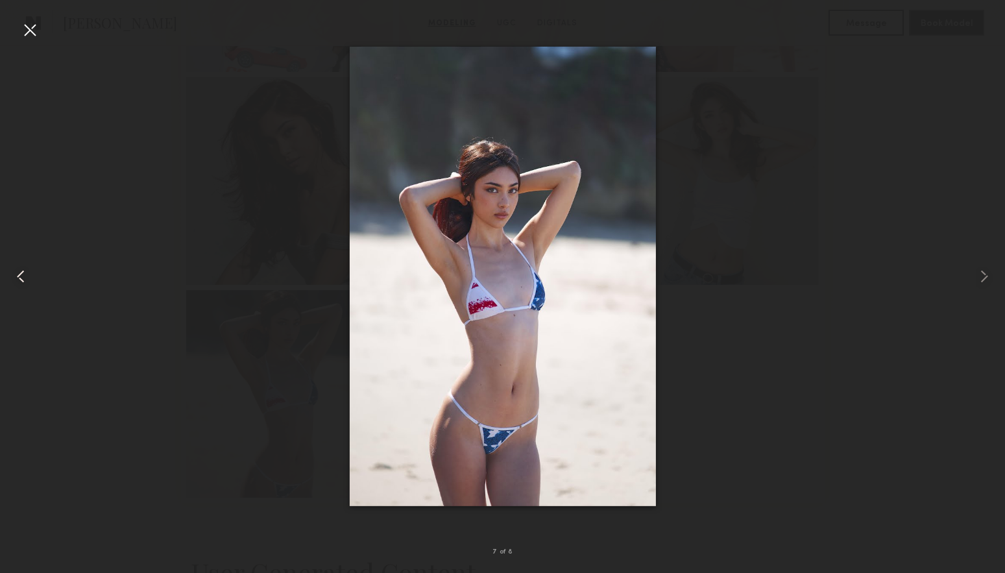
click at [22, 276] on common-icon at bounding box center [20, 276] width 21 height 21
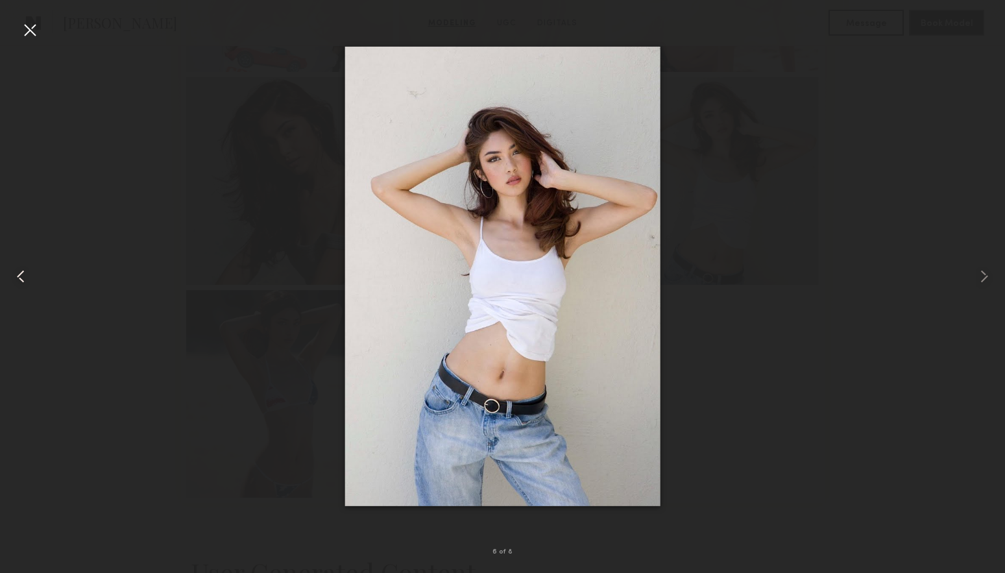
click at [22, 276] on common-icon at bounding box center [20, 276] width 21 height 21
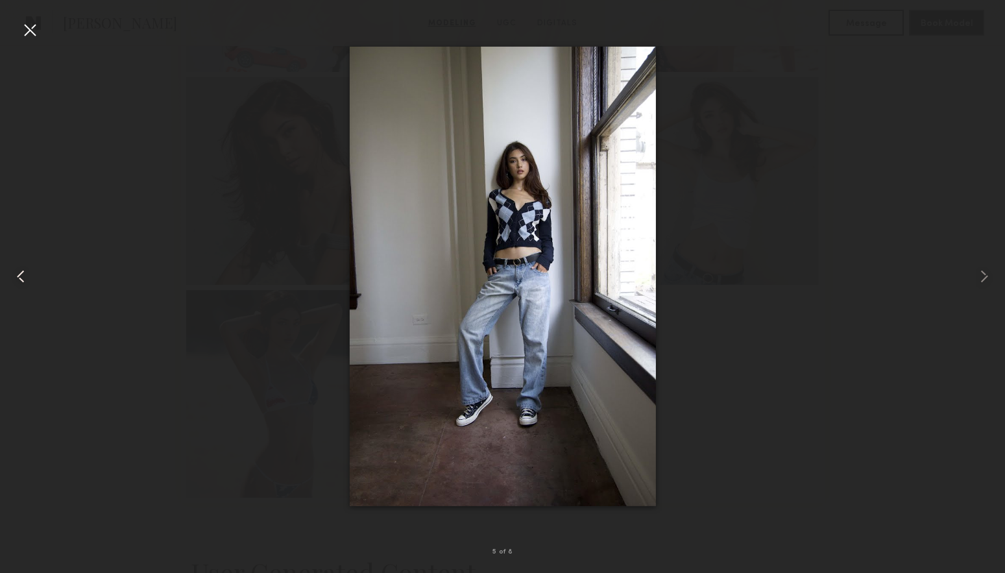
click at [22, 276] on common-icon at bounding box center [20, 276] width 21 height 21
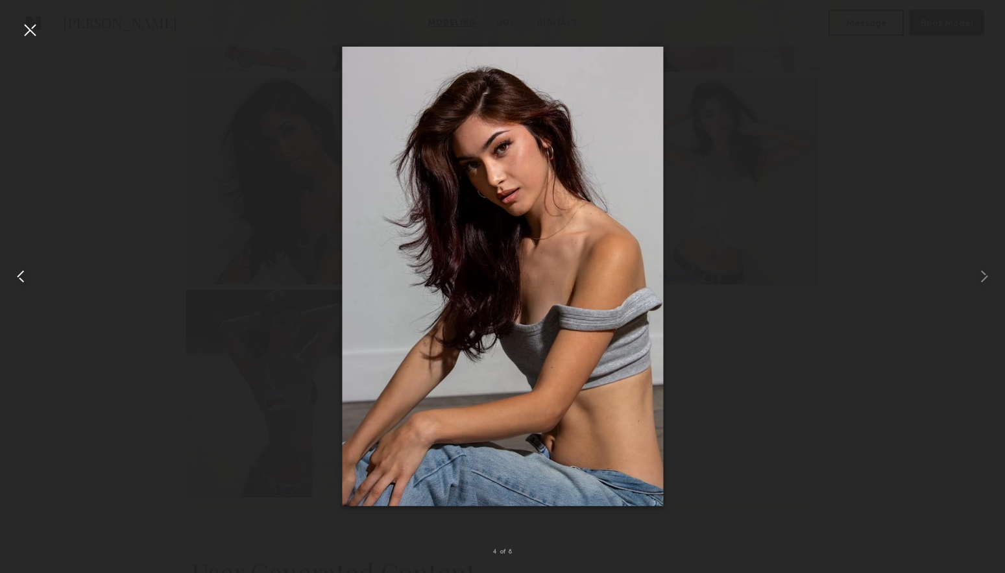
click at [22, 276] on common-icon at bounding box center [20, 276] width 21 height 21
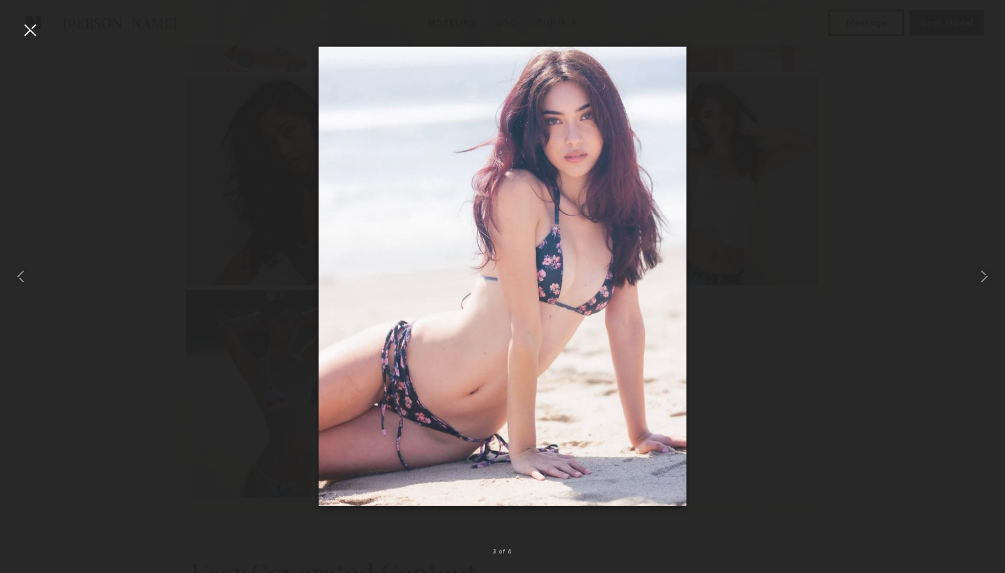
click at [38, 34] on div at bounding box center [29, 29] width 21 height 21
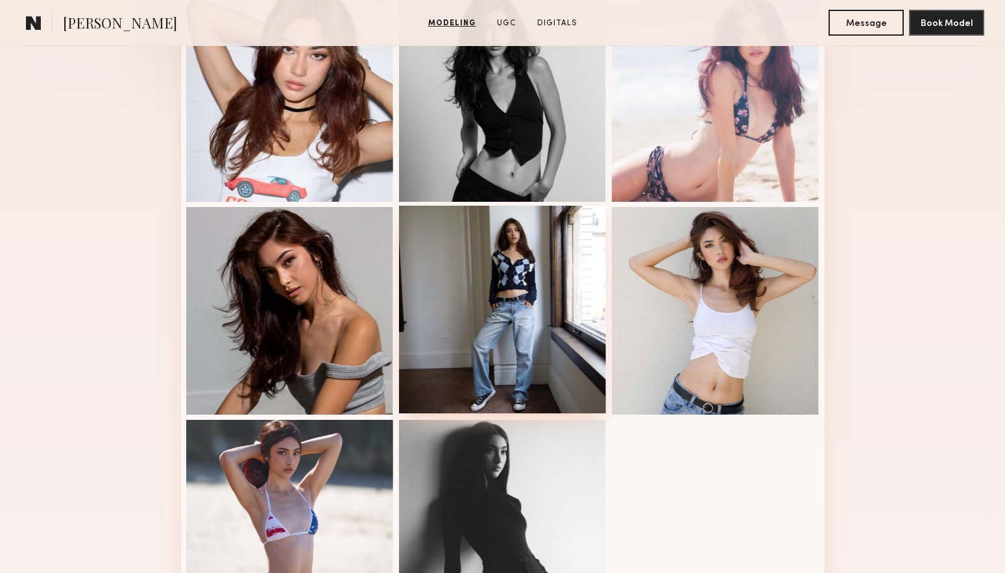
scroll to position [130, 0]
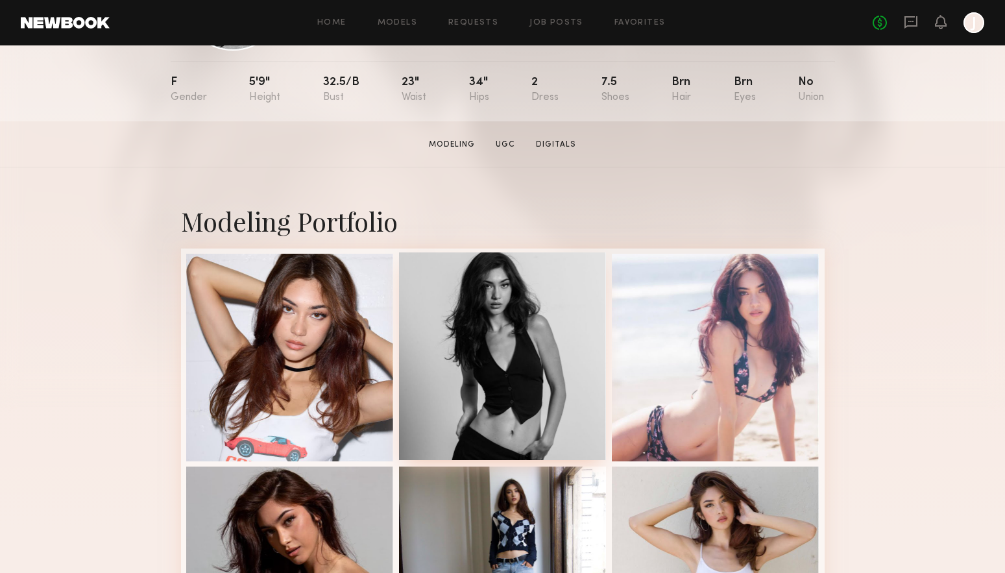
click at [479, 367] on div at bounding box center [503, 356] width 208 height 208
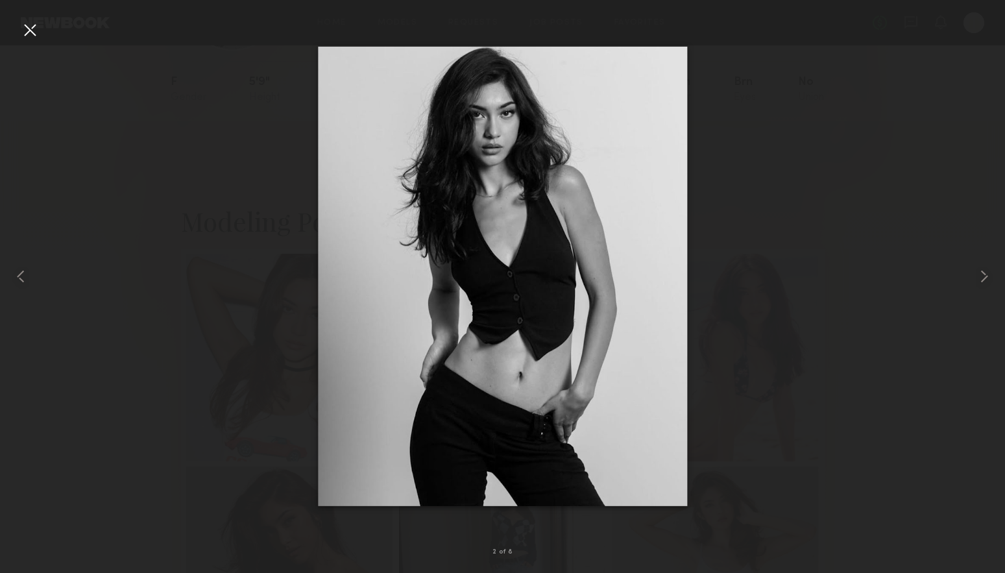
click at [27, 28] on div at bounding box center [29, 29] width 21 height 21
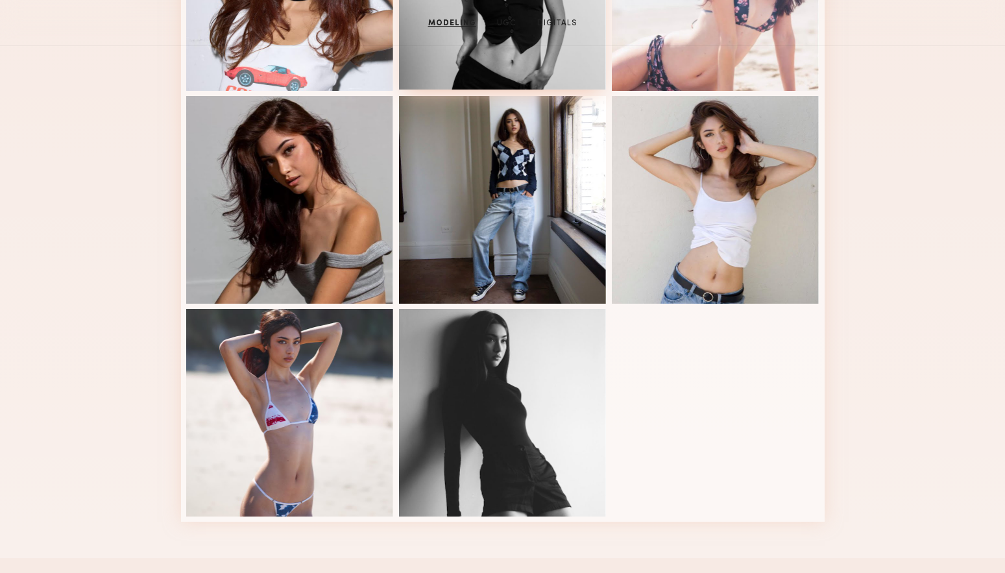
scroll to position [111, 0]
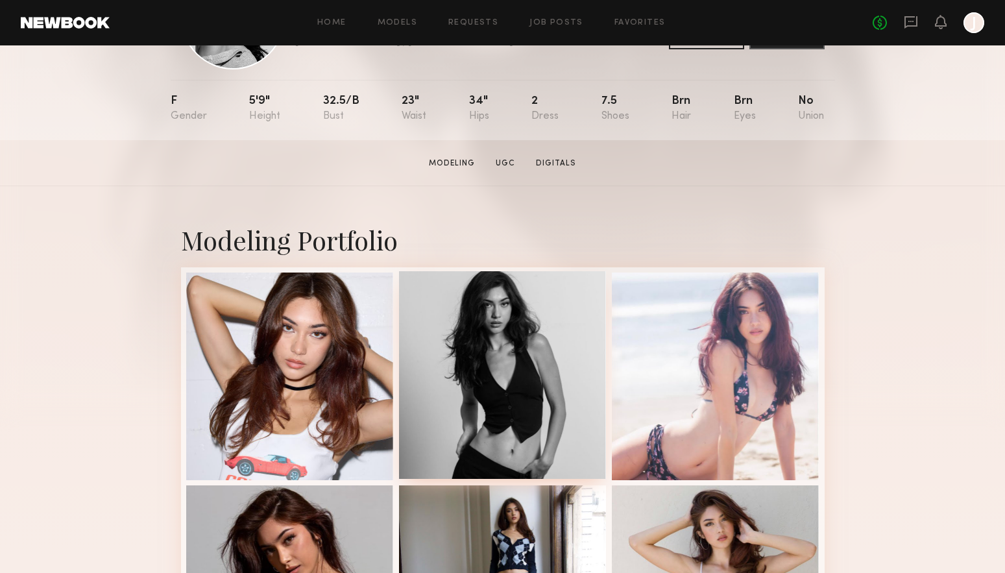
click at [569, 370] on div at bounding box center [503, 375] width 208 height 208
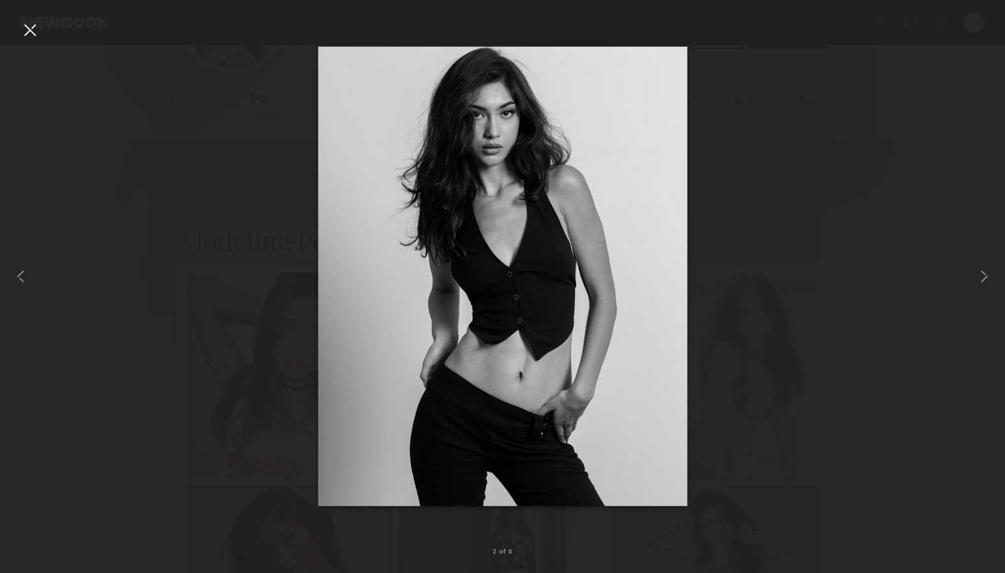
click at [29, 30] on div at bounding box center [29, 29] width 21 height 21
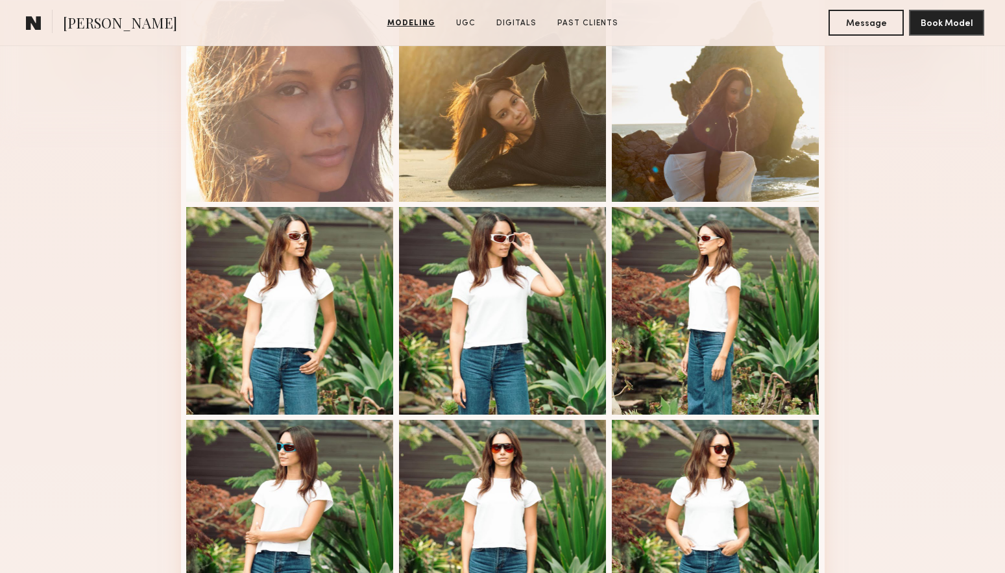
scroll to position [778, 0]
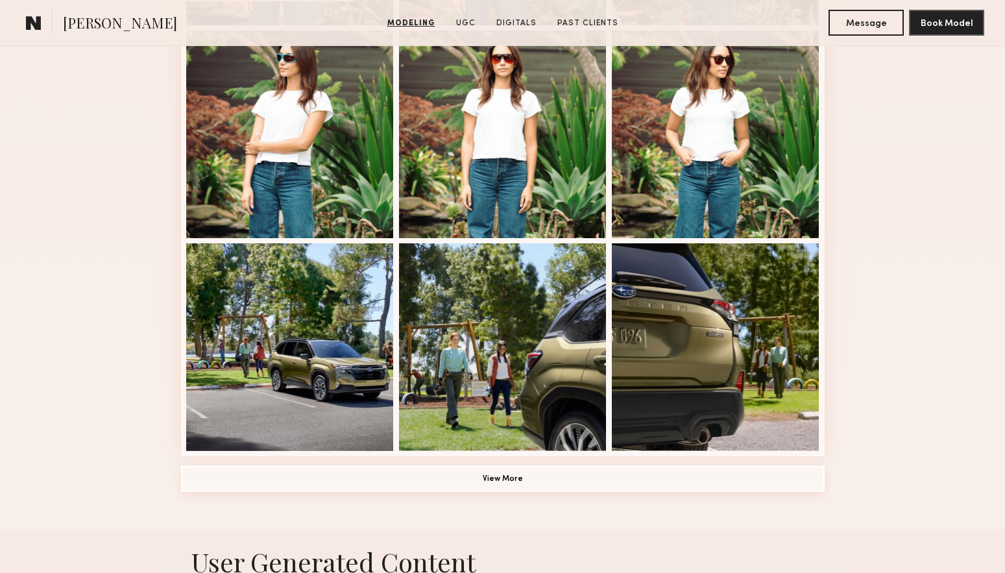
click at [580, 486] on button "View More" at bounding box center [502, 479] width 643 height 26
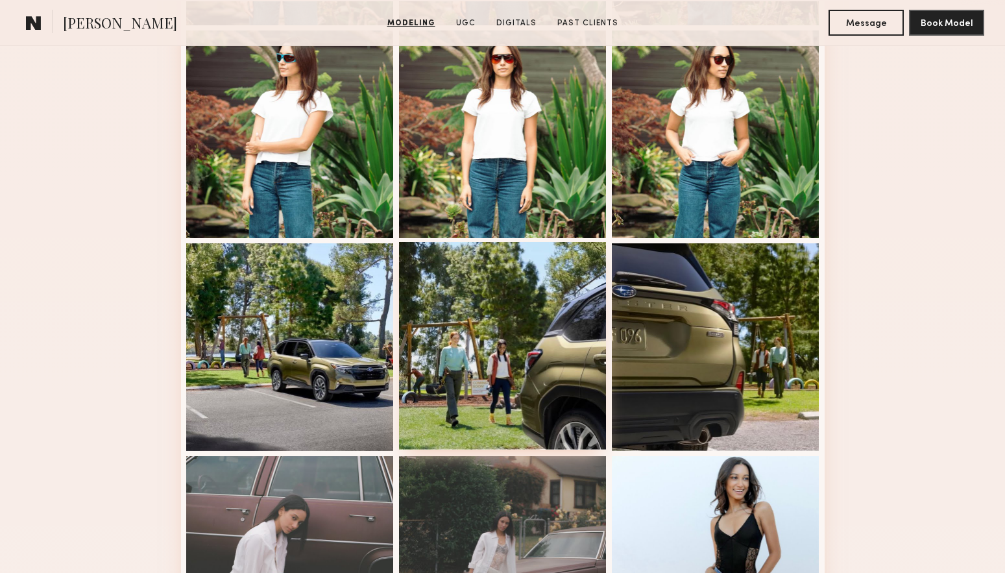
scroll to position [1167, 0]
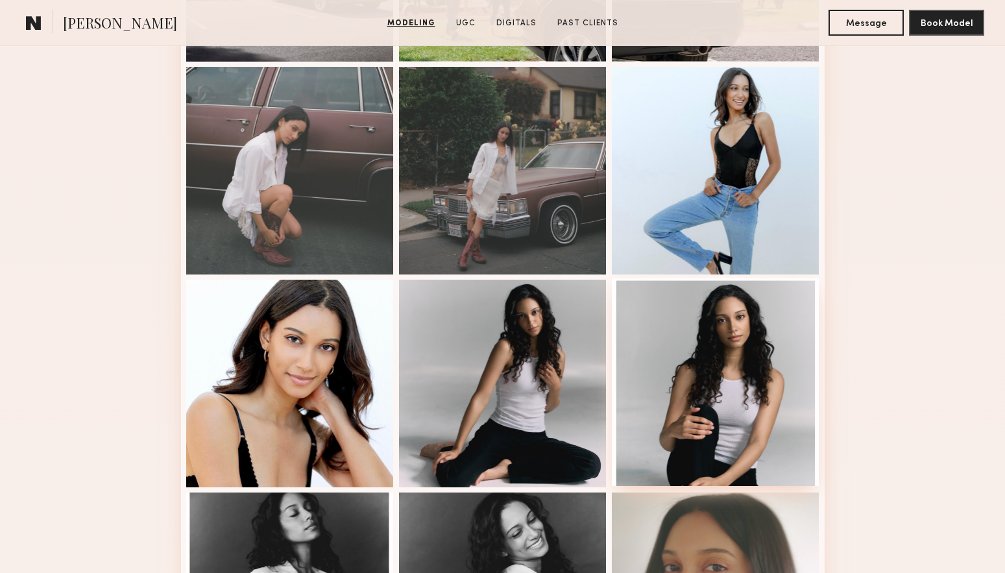
click at [753, 372] on div at bounding box center [716, 382] width 208 height 208
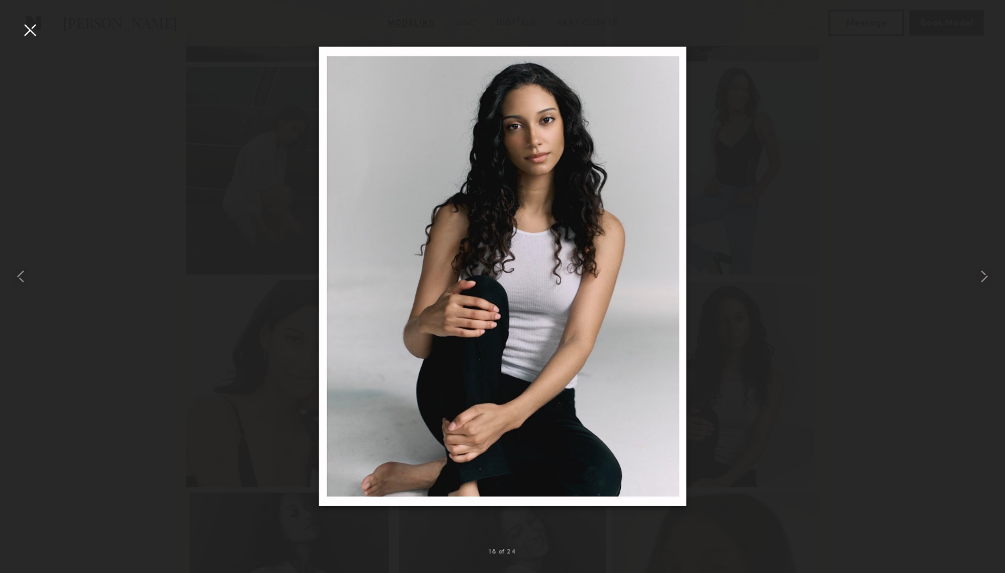
click at [29, 28] on div at bounding box center [29, 29] width 21 height 21
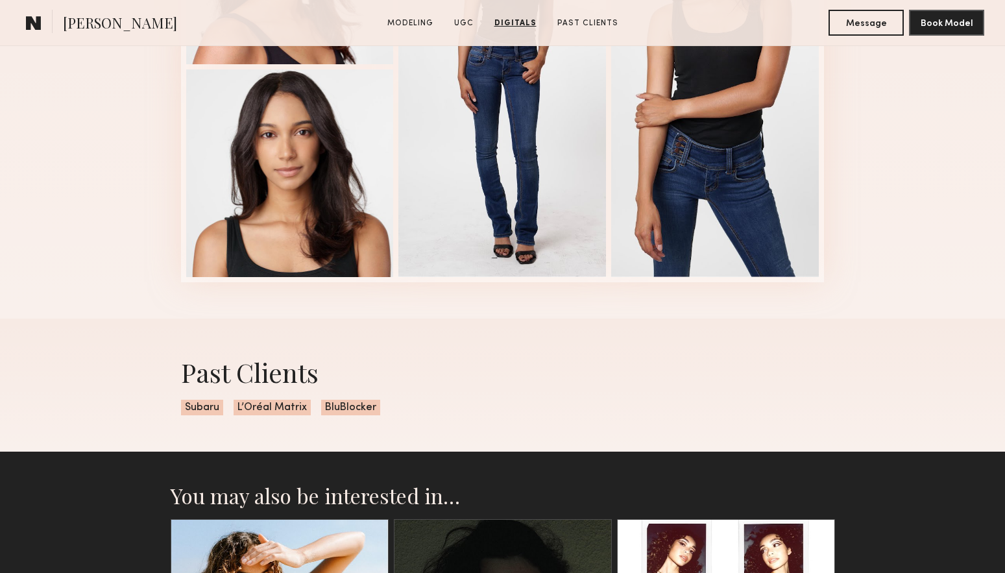
scroll to position [2464, 0]
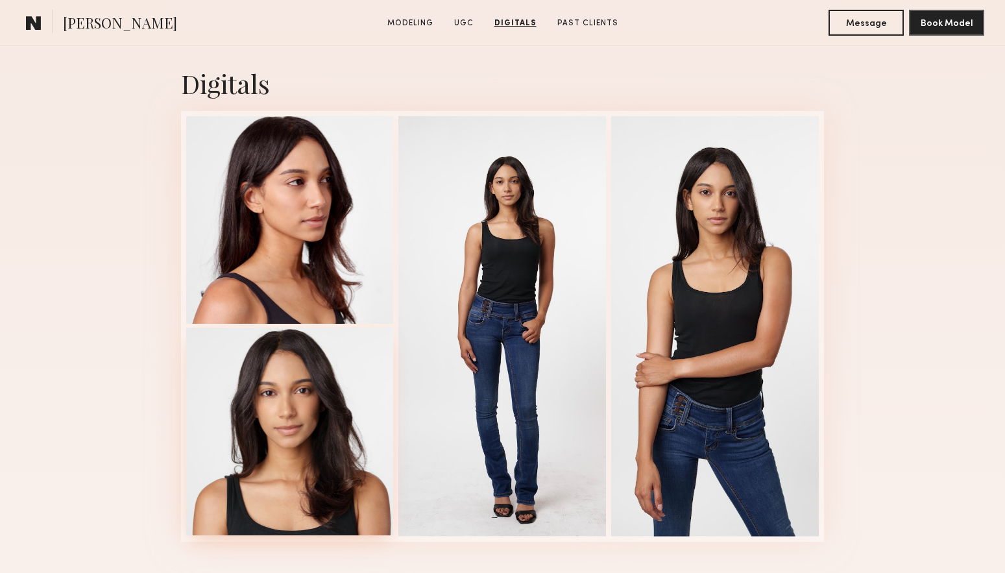
click at [342, 426] on div at bounding box center [290, 431] width 208 height 208
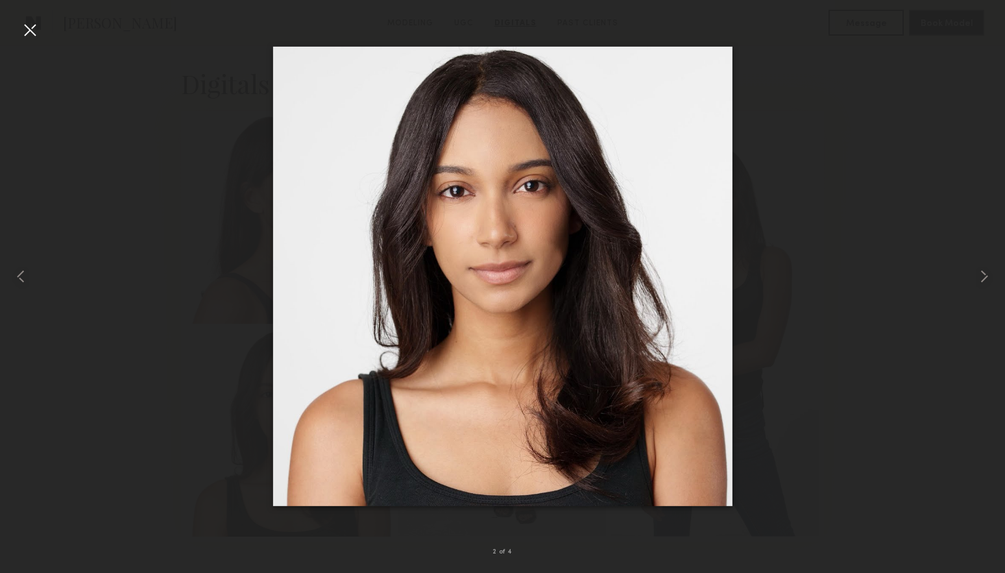
click at [28, 36] on div at bounding box center [29, 29] width 21 height 21
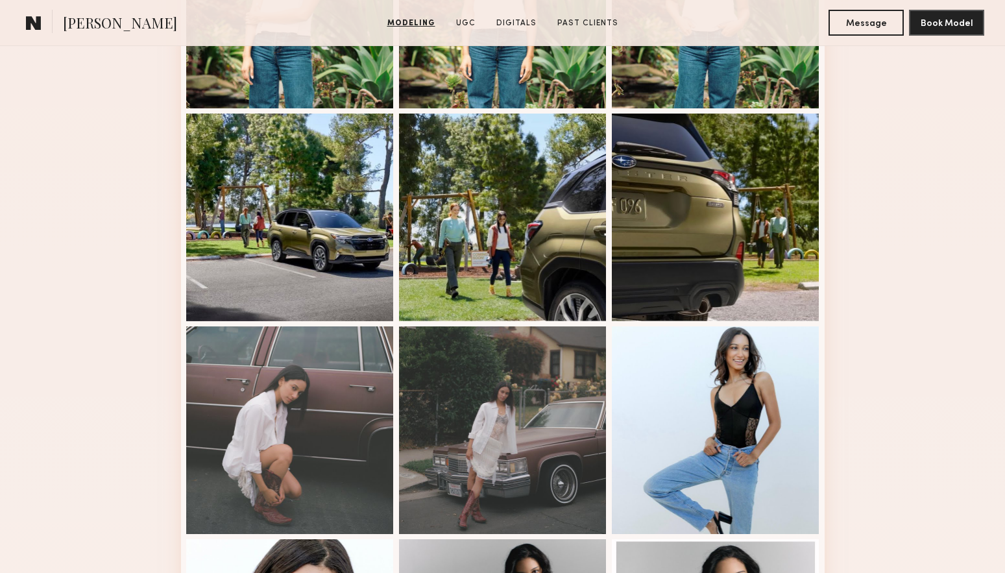
scroll to position [648, 0]
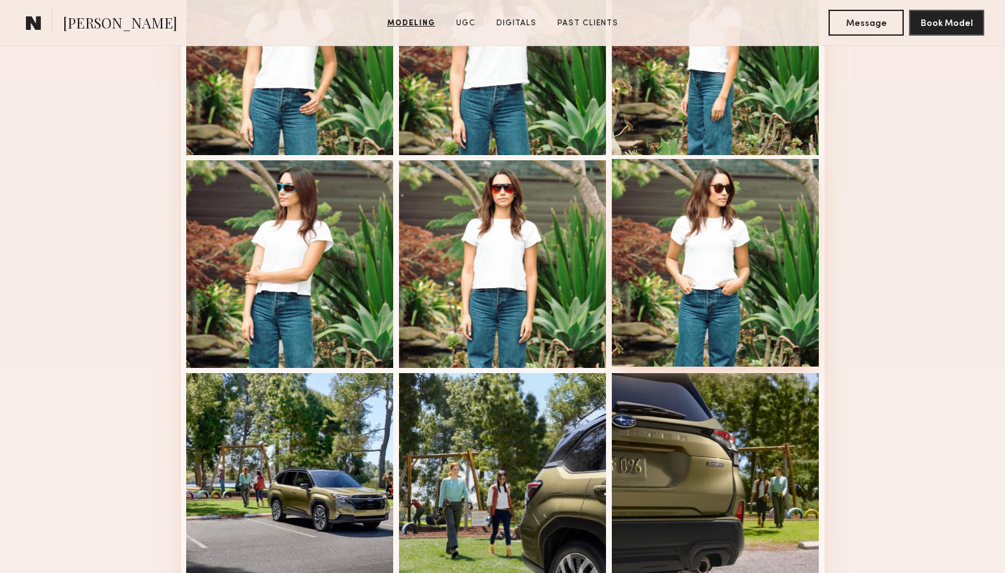
click at [712, 250] on div at bounding box center [716, 263] width 208 height 208
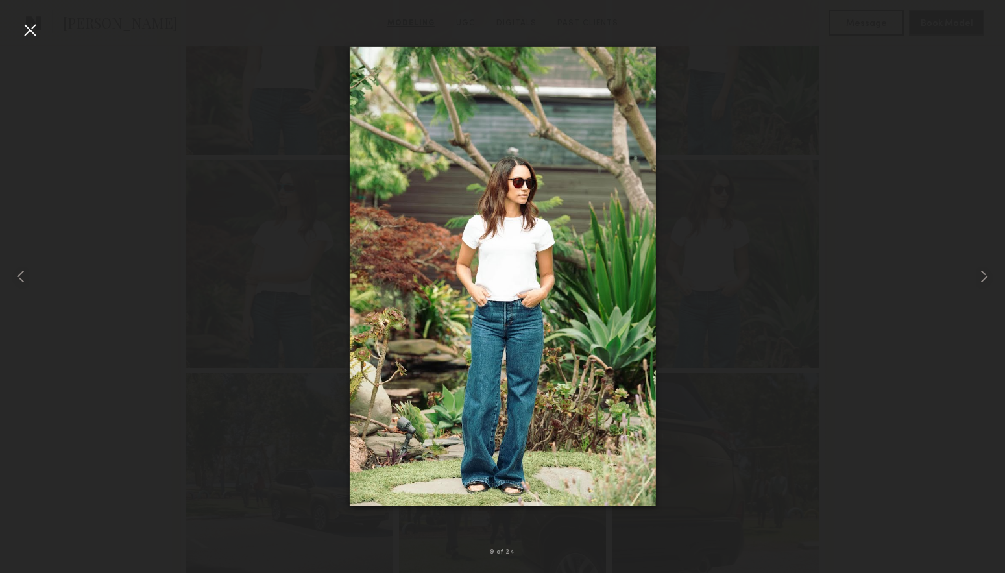
click at [34, 22] on div at bounding box center [29, 29] width 21 height 21
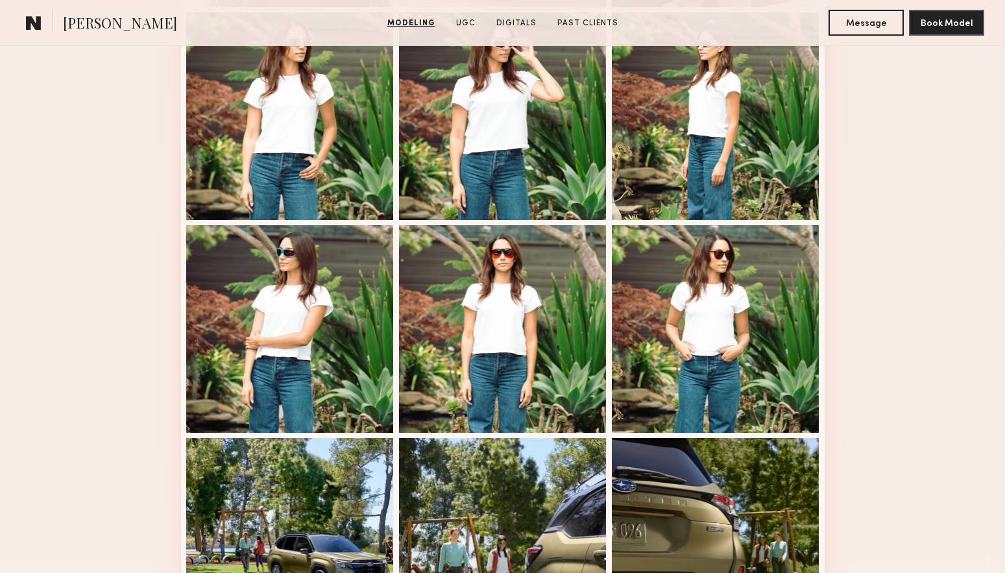
scroll to position [324, 0]
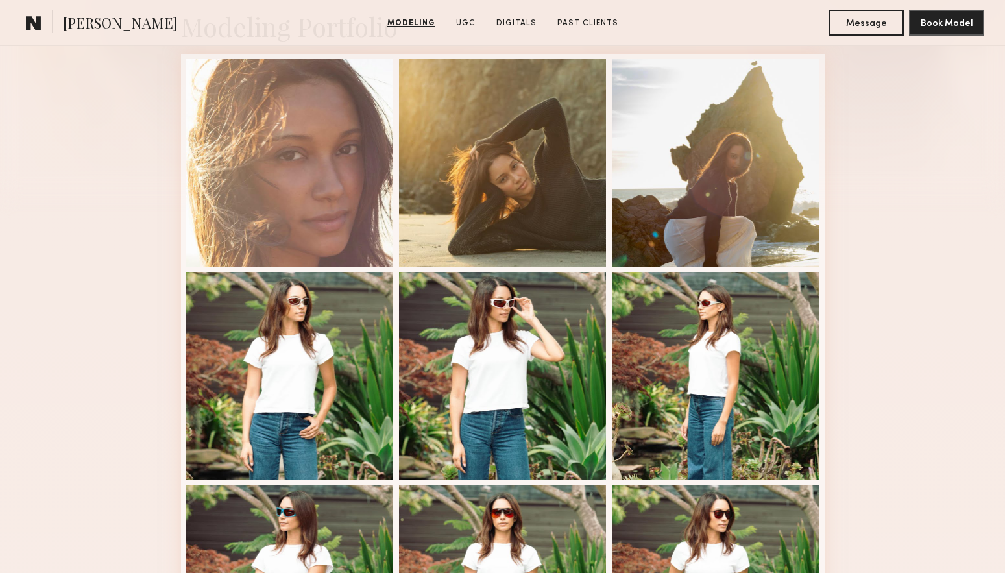
click at [238, 375] on div at bounding box center [290, 376] width 208 height 208
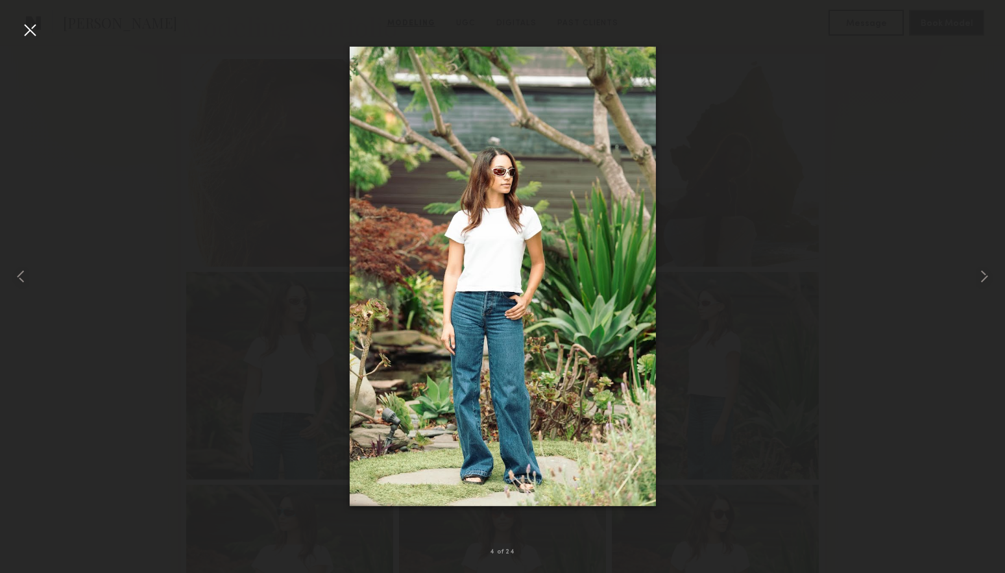
click at [36, 25] on div at bounding box center [29, 29] width 21 height 21
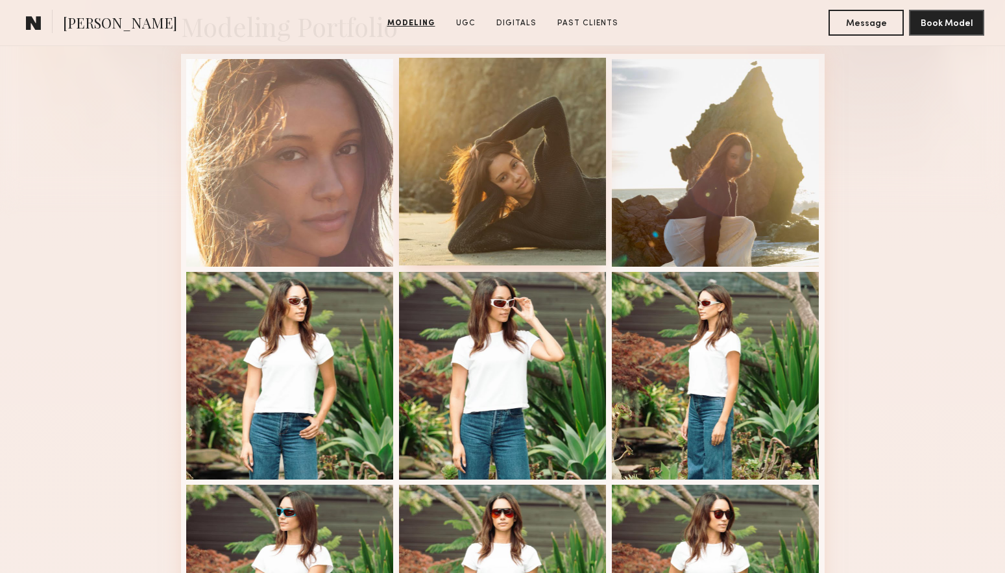
click at [536, 210] on div at bounding box center [503, 162] width 208 height 208
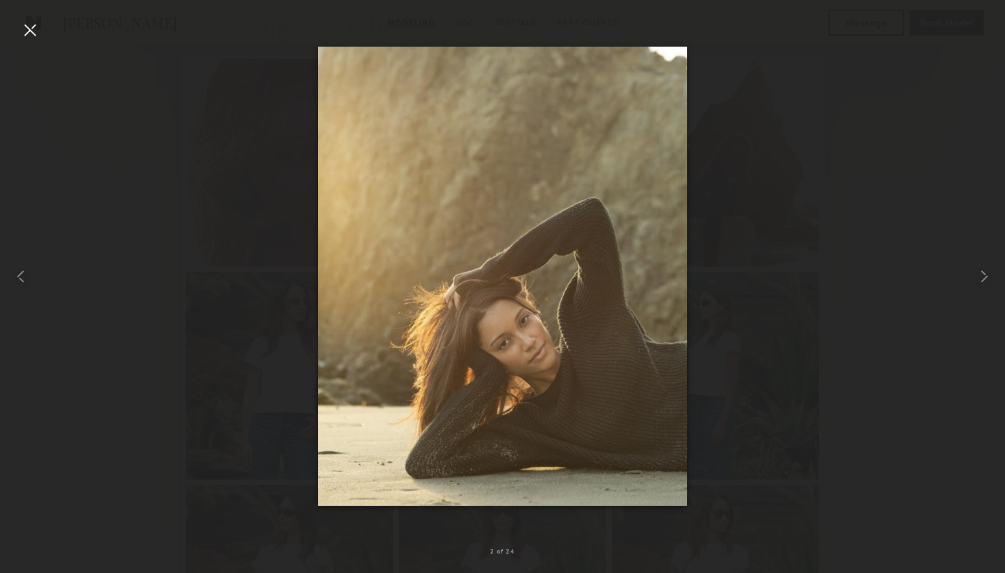
click at [28, 25] on div at bounding box center [29, 29] width 21 height 21
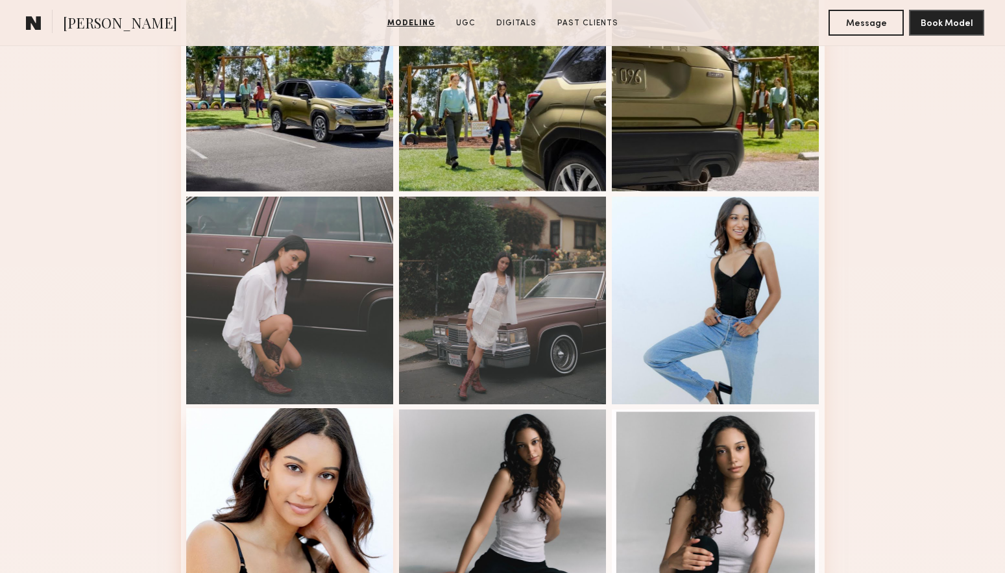
scroll to position [973, 0]
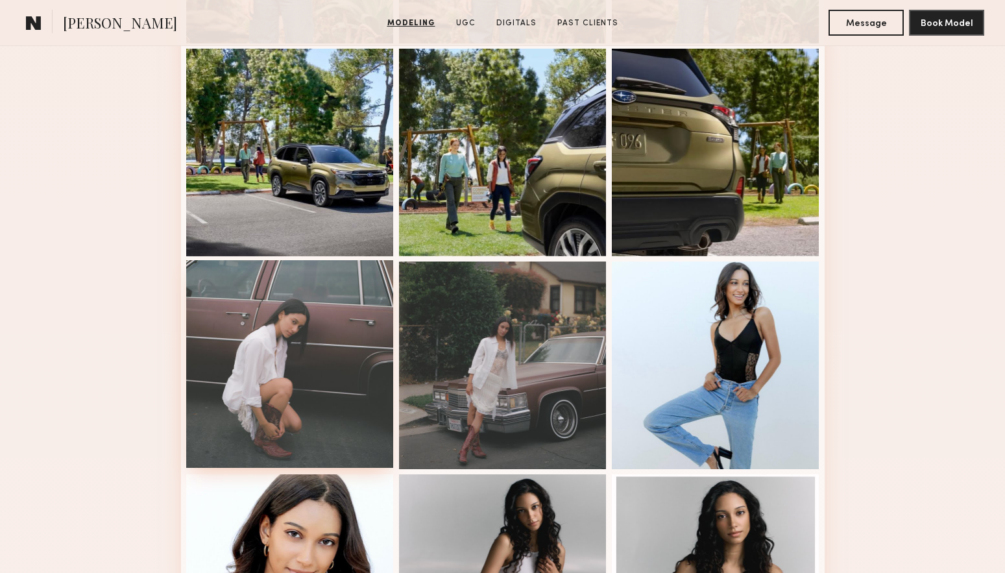
click at [273, 421] on div at bounding box center [290, 364] width 208 height 208
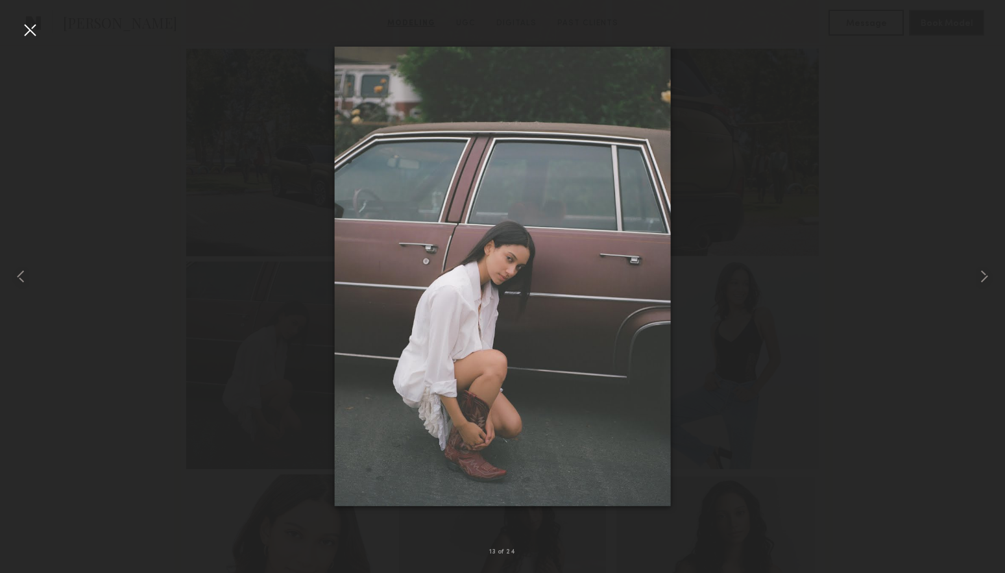
click at [27, 23] on div at bounding box center [29, 29] width 21 height 21
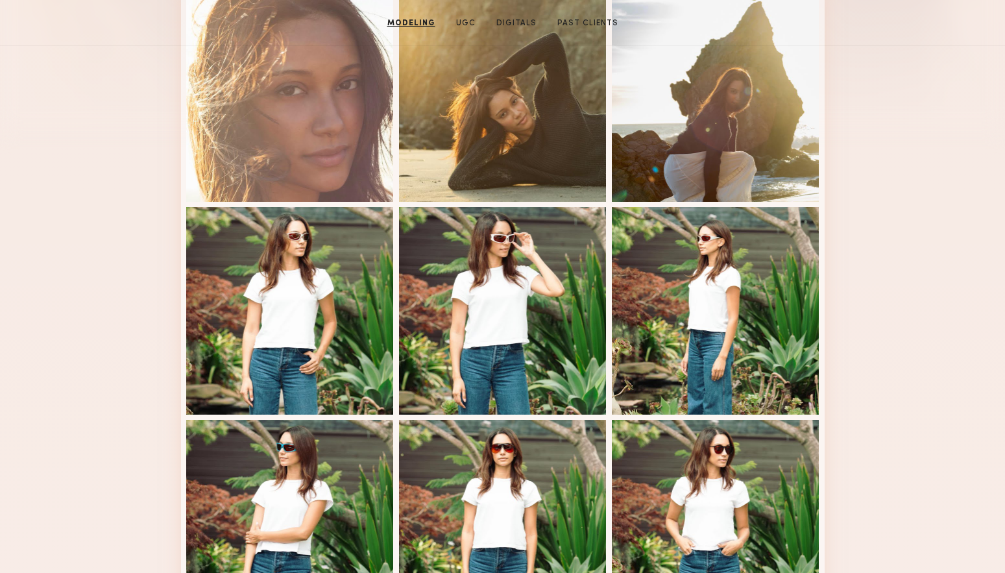
scroll to position [0, 0]
